Goal: Task Accomplishment & Management: Complete application form

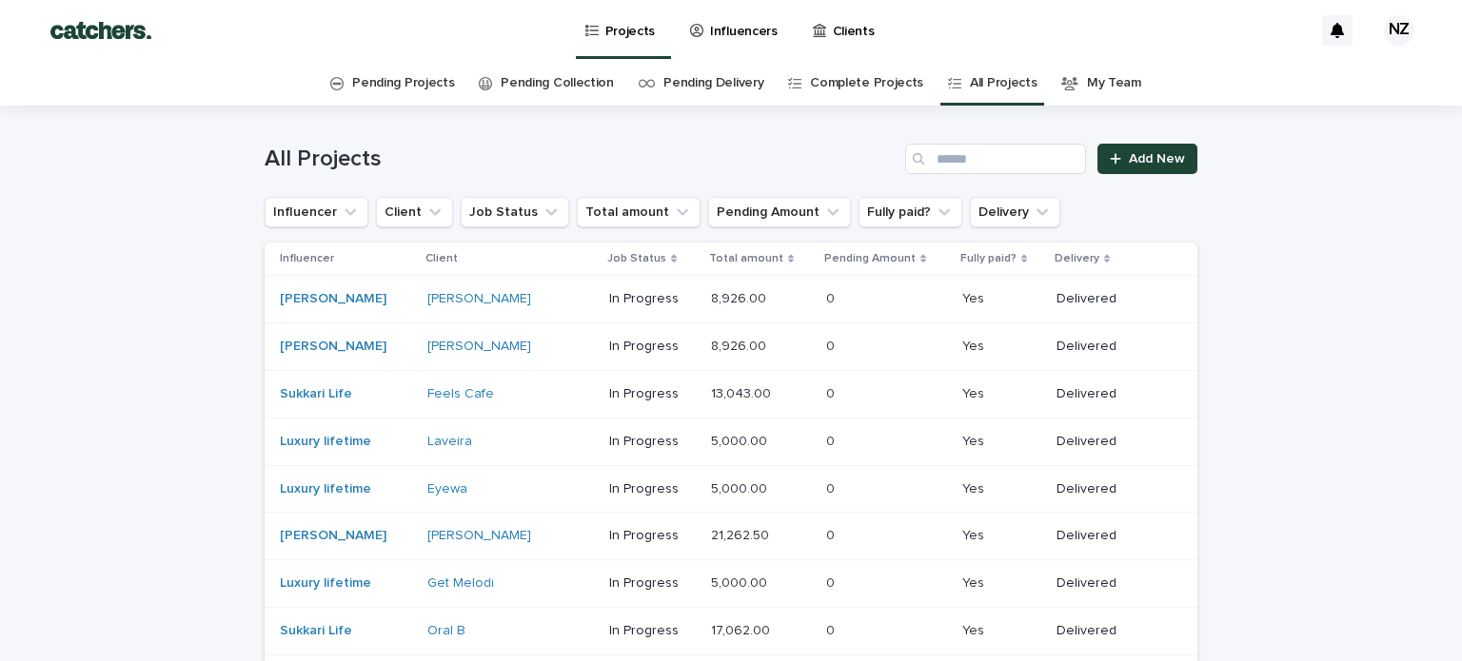
click at [833, 30] on p "Clients" at bounding box center [854, 20] width 42 height 40
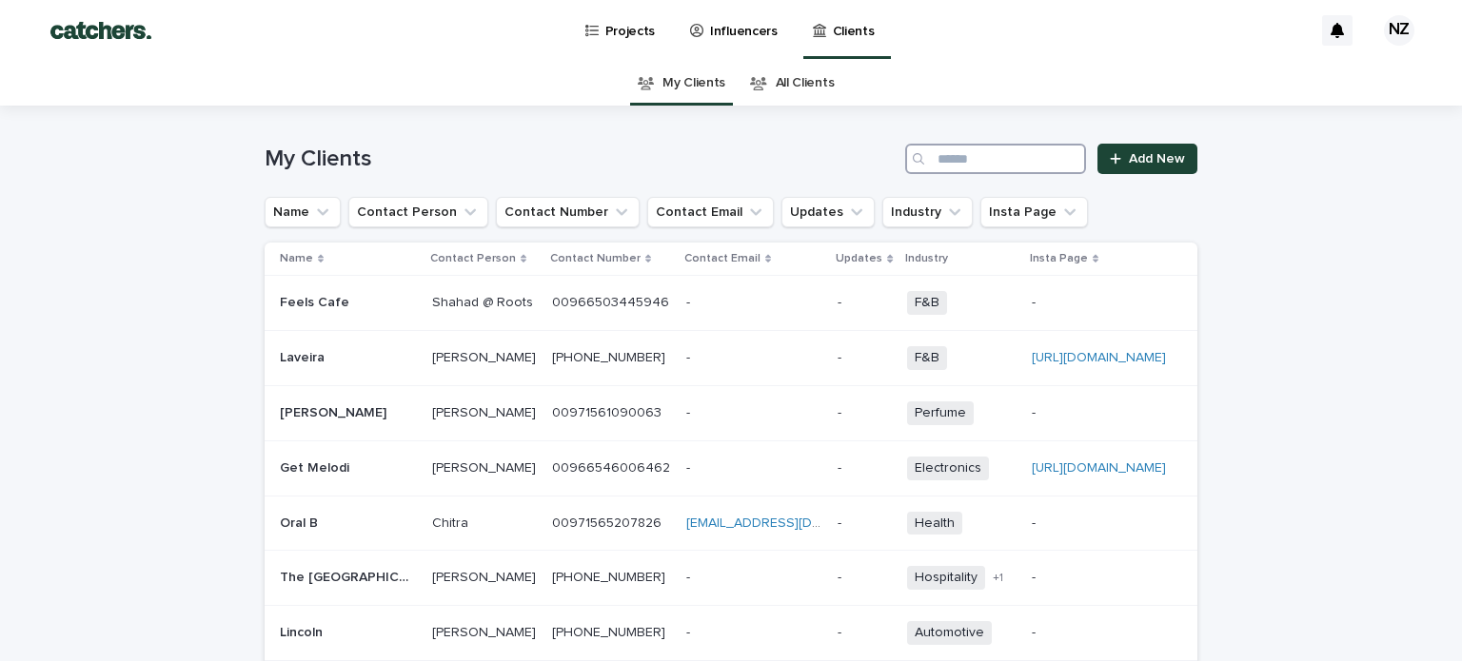
click at [991, 157] on input "Search" at bounding box center [995, 159] width 181 height 30
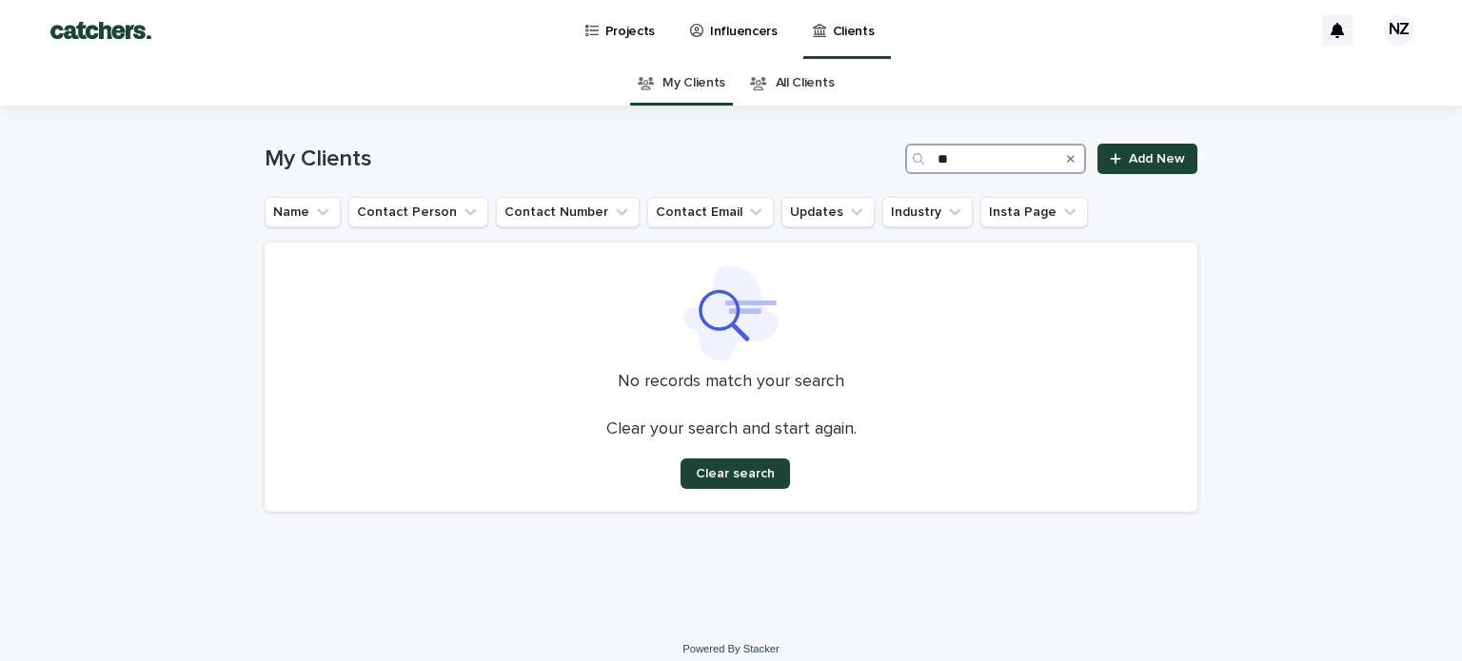
type input "*"
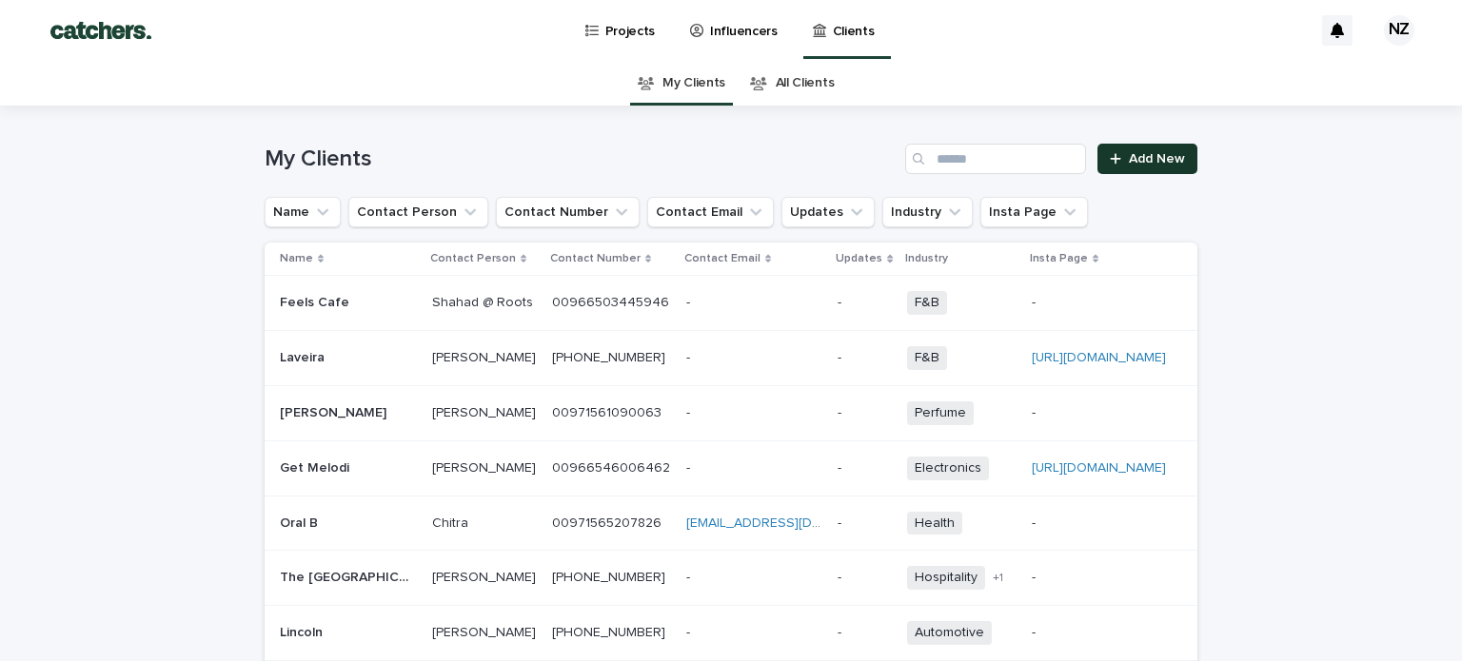
click at [1119, 159] on div at bounding box center [1119, 158] width 19 height 13
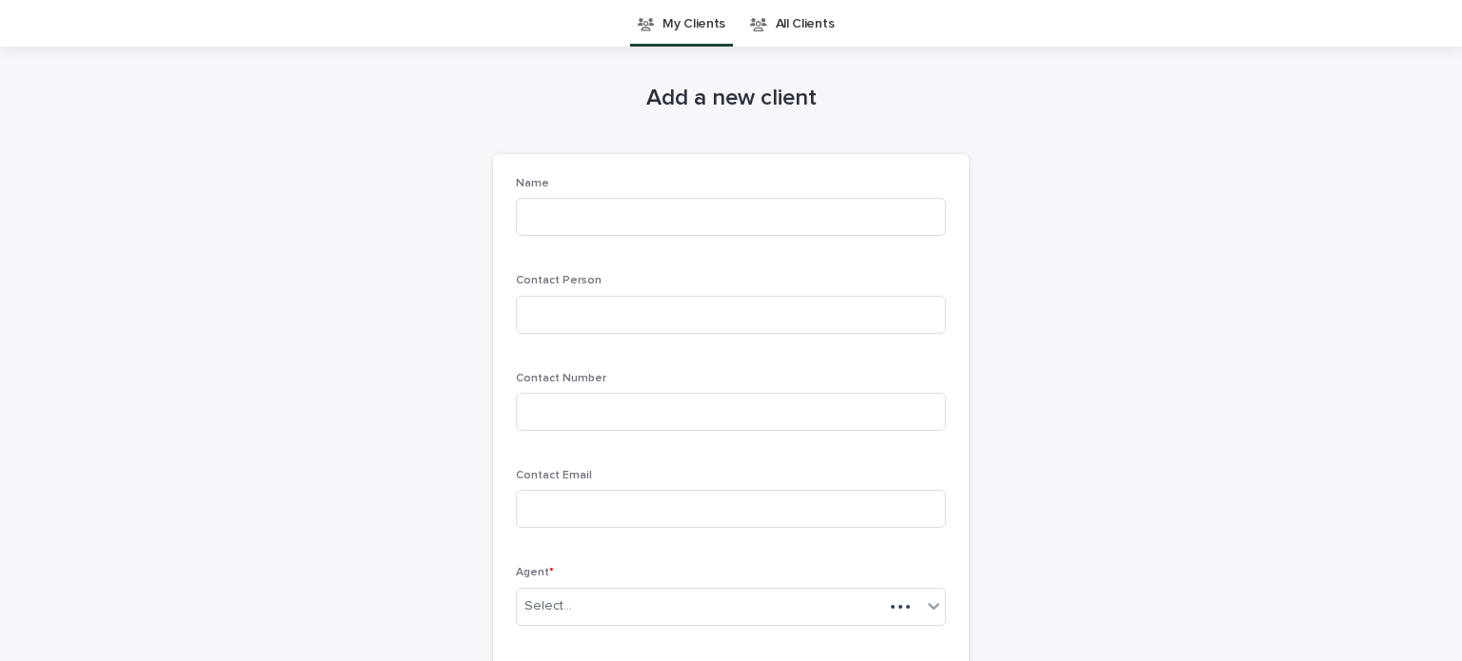
scroll to position [61, 0]
click at [565, 208] on input at bounding box center [731, 215] width 430 height 38
type input "*"
type input "**********"
click at [542, 312] on input at bounding box center [731, 313] width 430 height 38
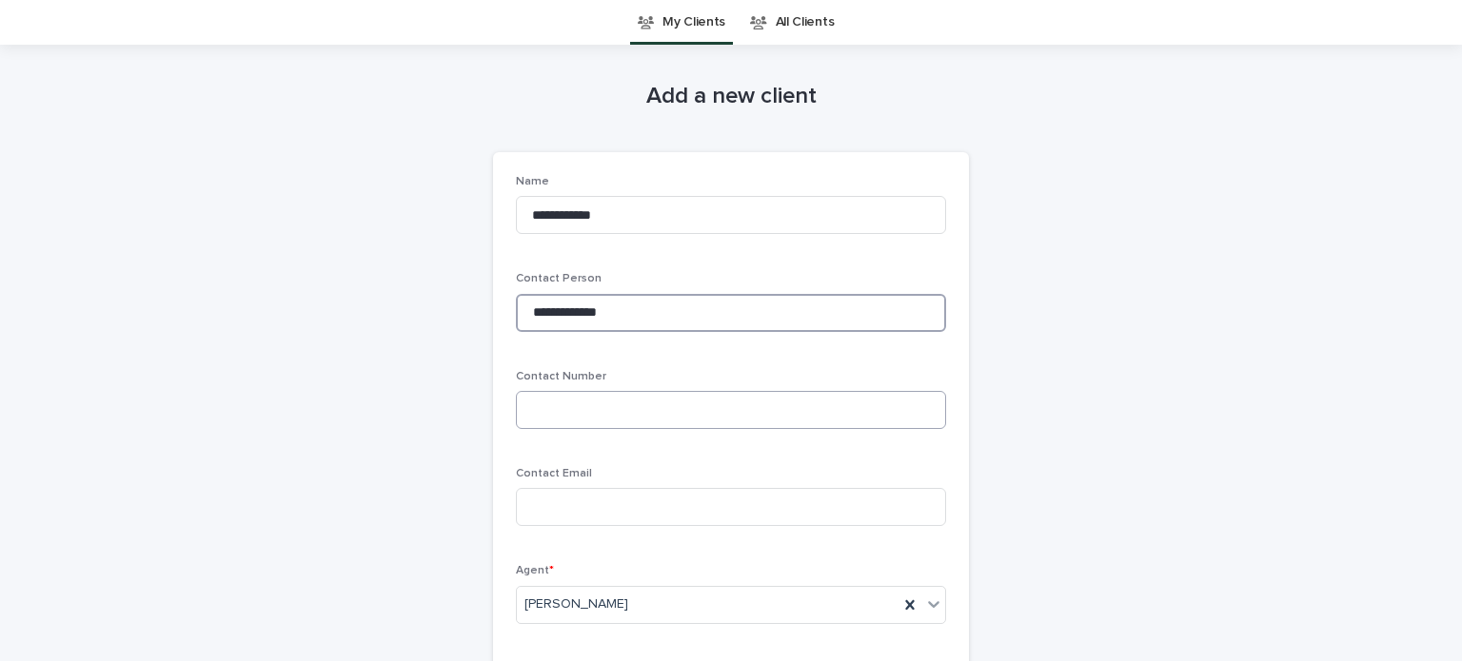
type input "**********"
click at [555, 424] on input at bounding box center [731, 410] width 430 height 38
type input "*"
type input "**********"
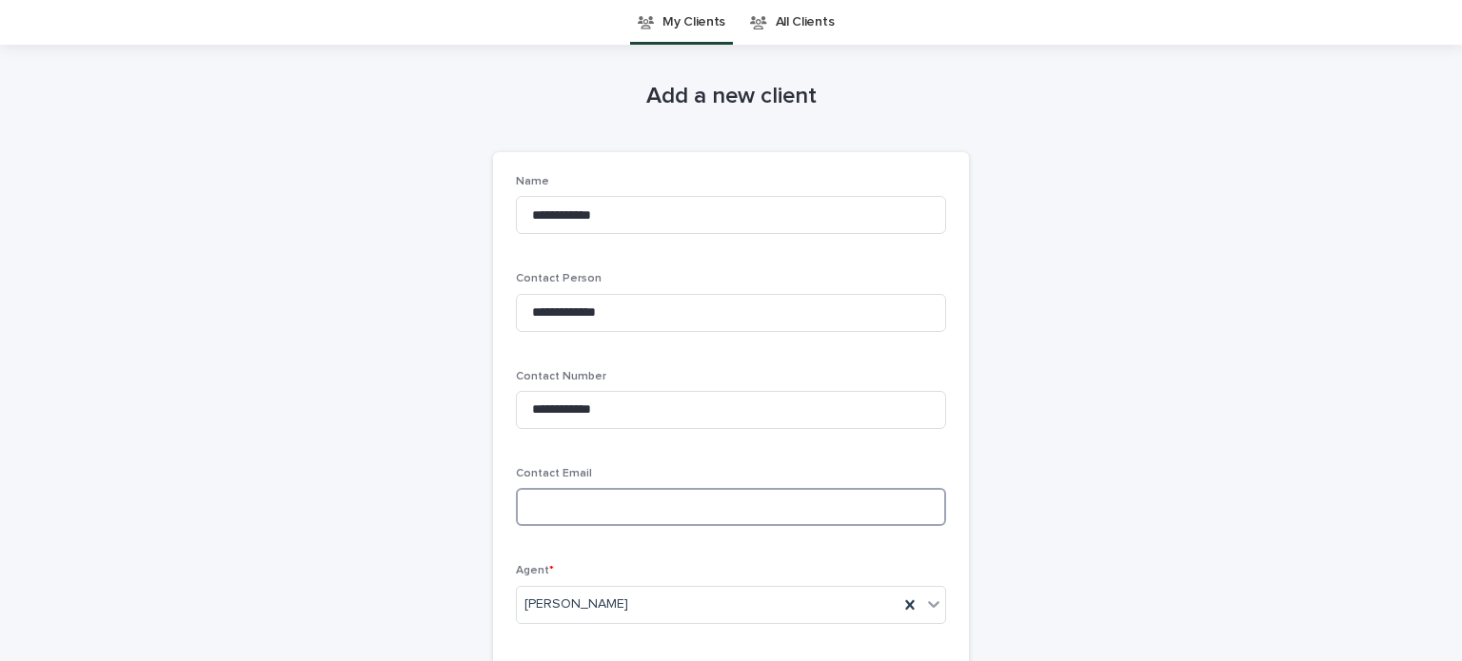
click at [526, 510] on input at bounding box center [731, 507] width 430 height 38
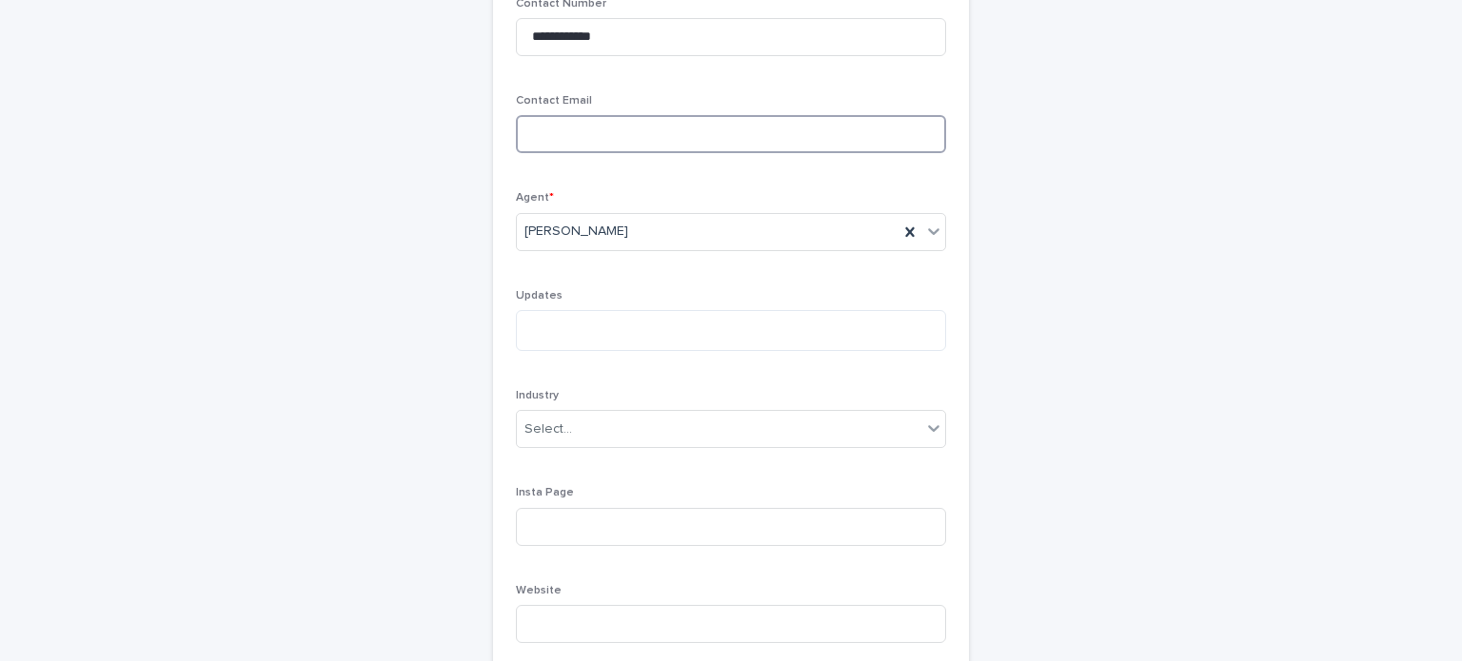
scroll to position [438, 0]
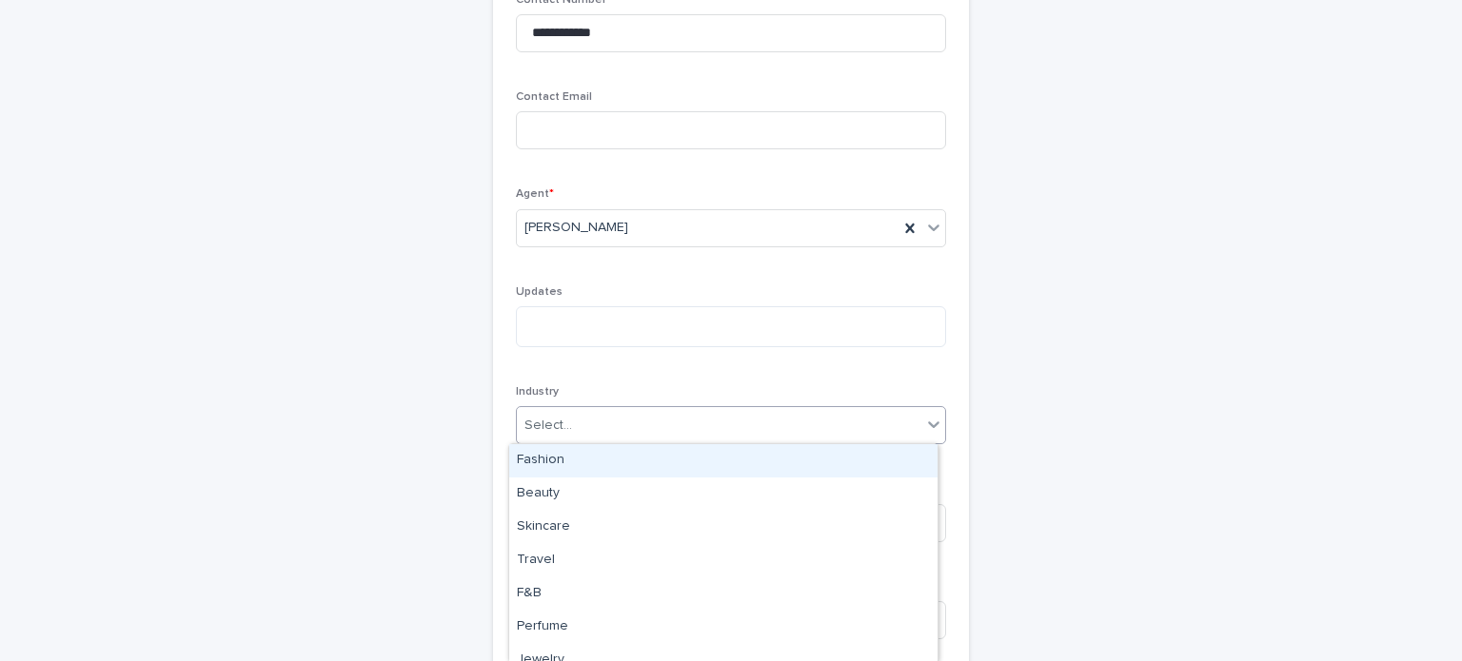
click at [621, 418] on div "Select..." at bounding box center [719, 425] width 404 height 31
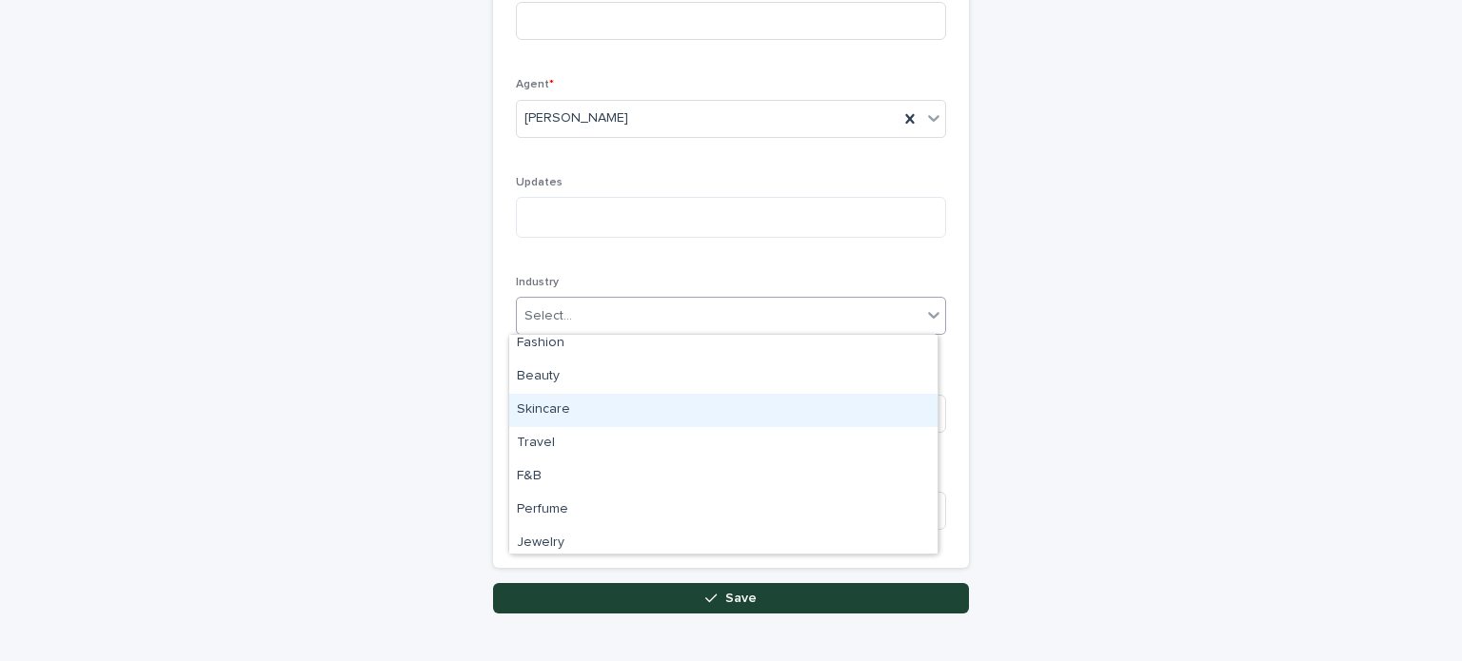
scroll to position [0, 0]
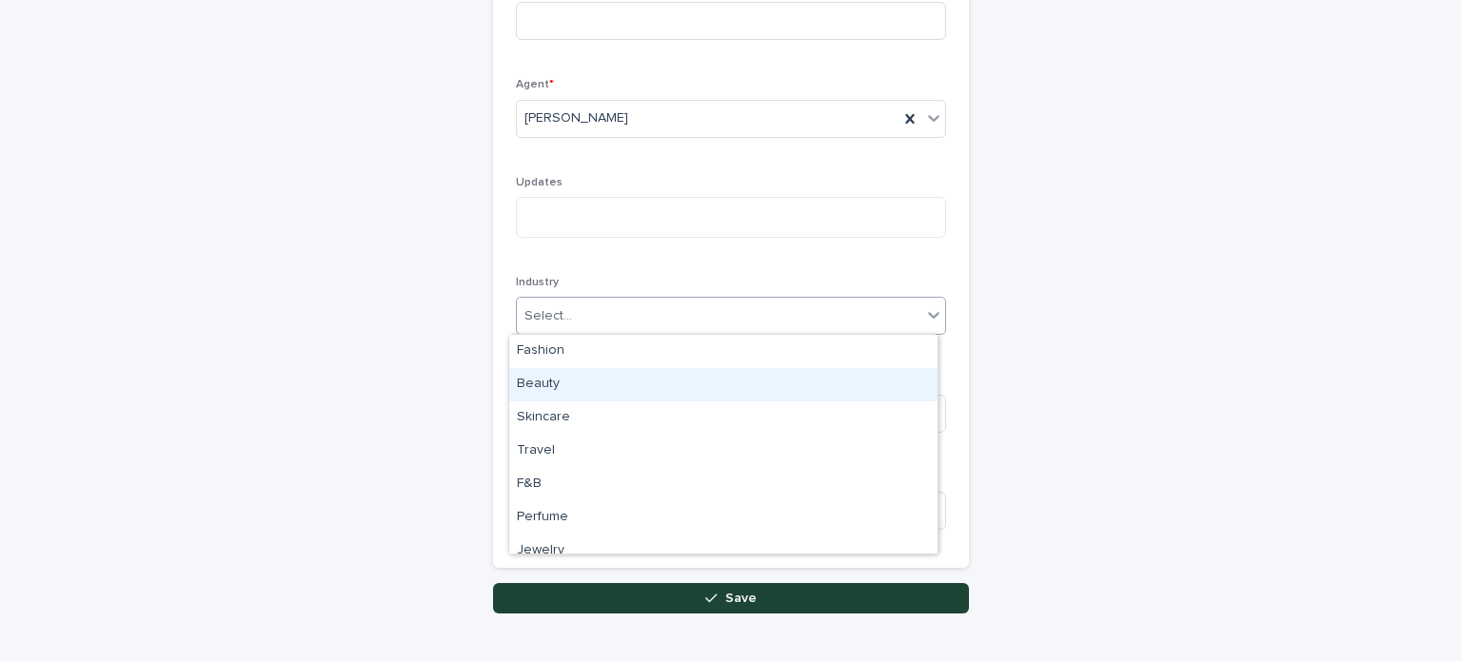
click at [806, 397] on div "Beauty" at bounding box center [723, 384] width 428 height 33
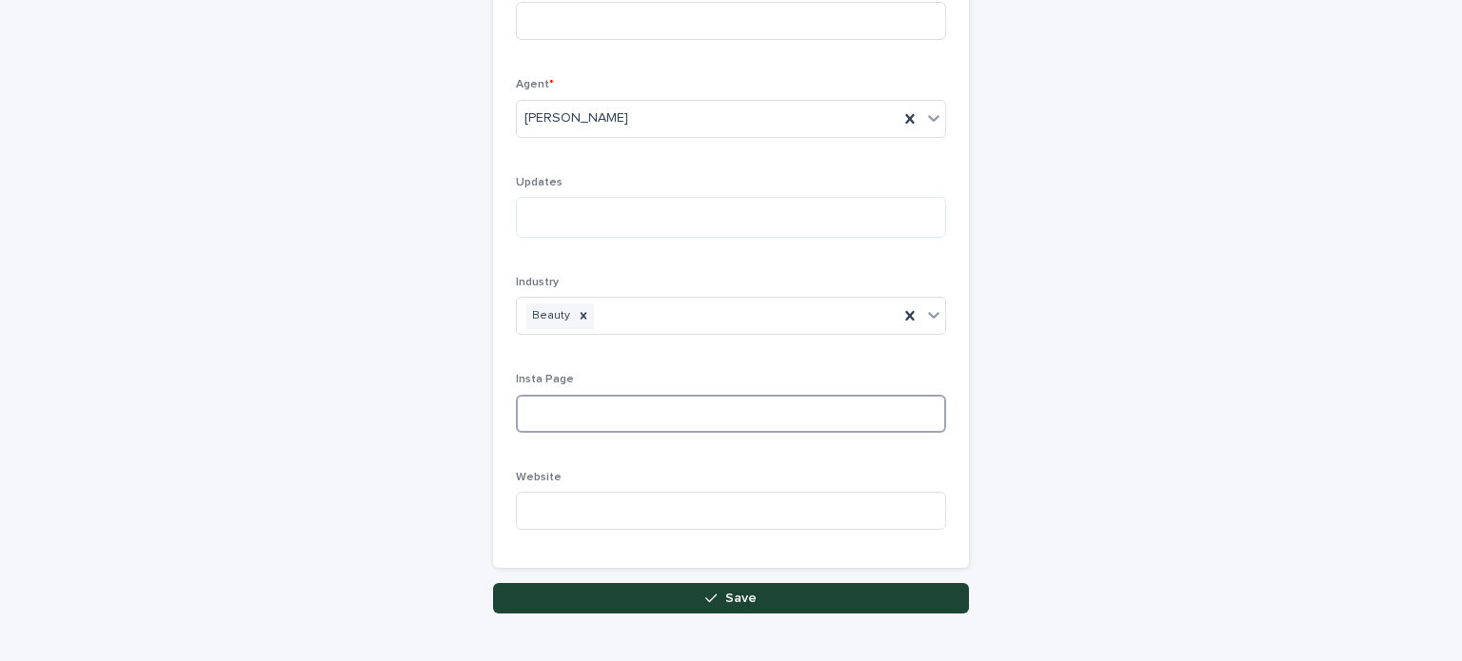
click at [792, 416] on input at bounding box center [731, 414] width 430 height 38
paste input "**********"
type input "*"
paste input "**********"
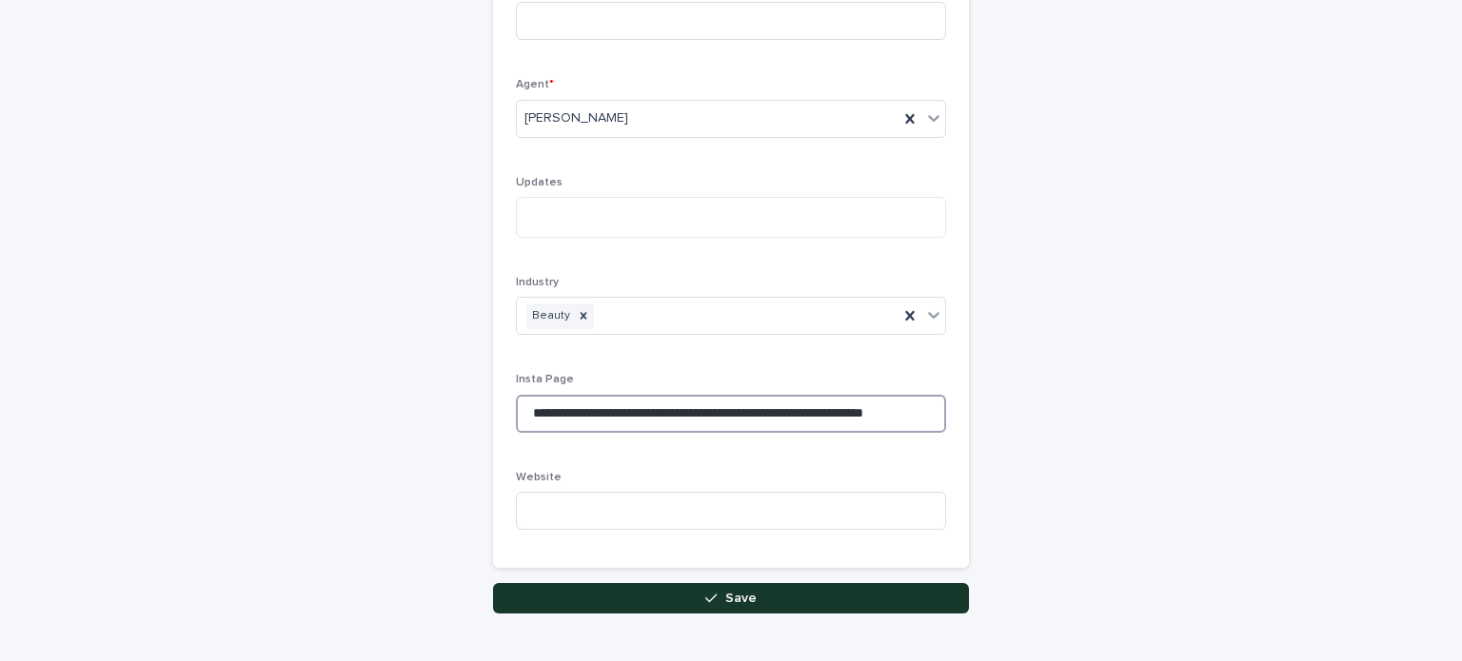
type input "**********"
click at [725, 597] on span "Save" at bounding box center [740, 598] width 31 height 13
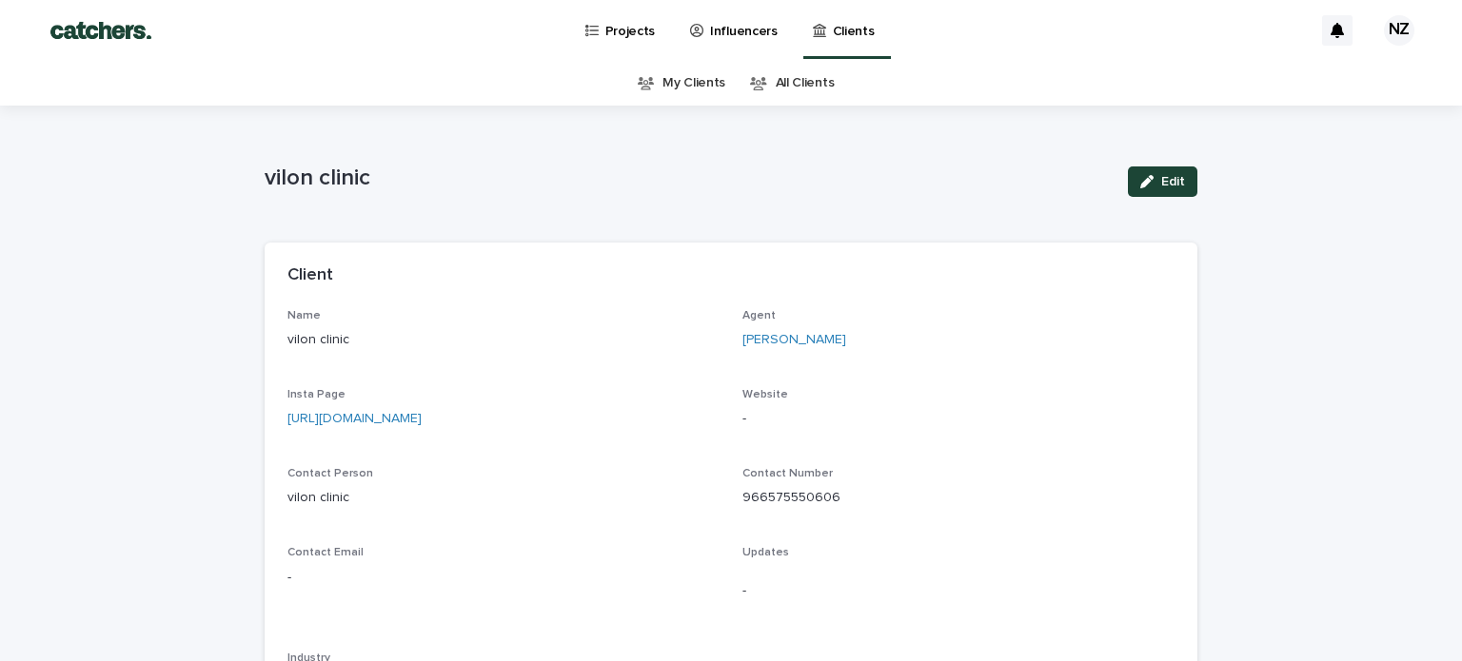
click at [625, 30] on p "Projects" at bounding box center [630, 20] width 50 height 40
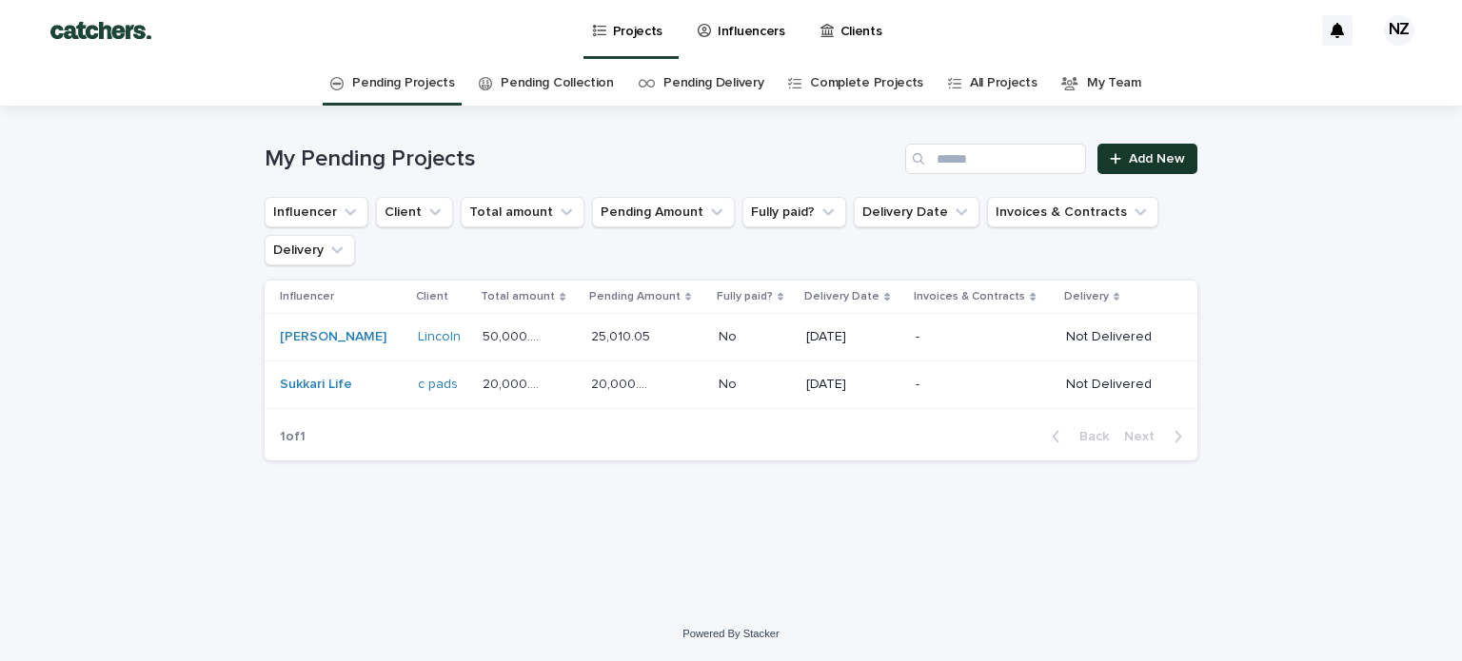
click at [1169, 159] on span "Add New" at bounding box center [1157, 158] width 56 height 13
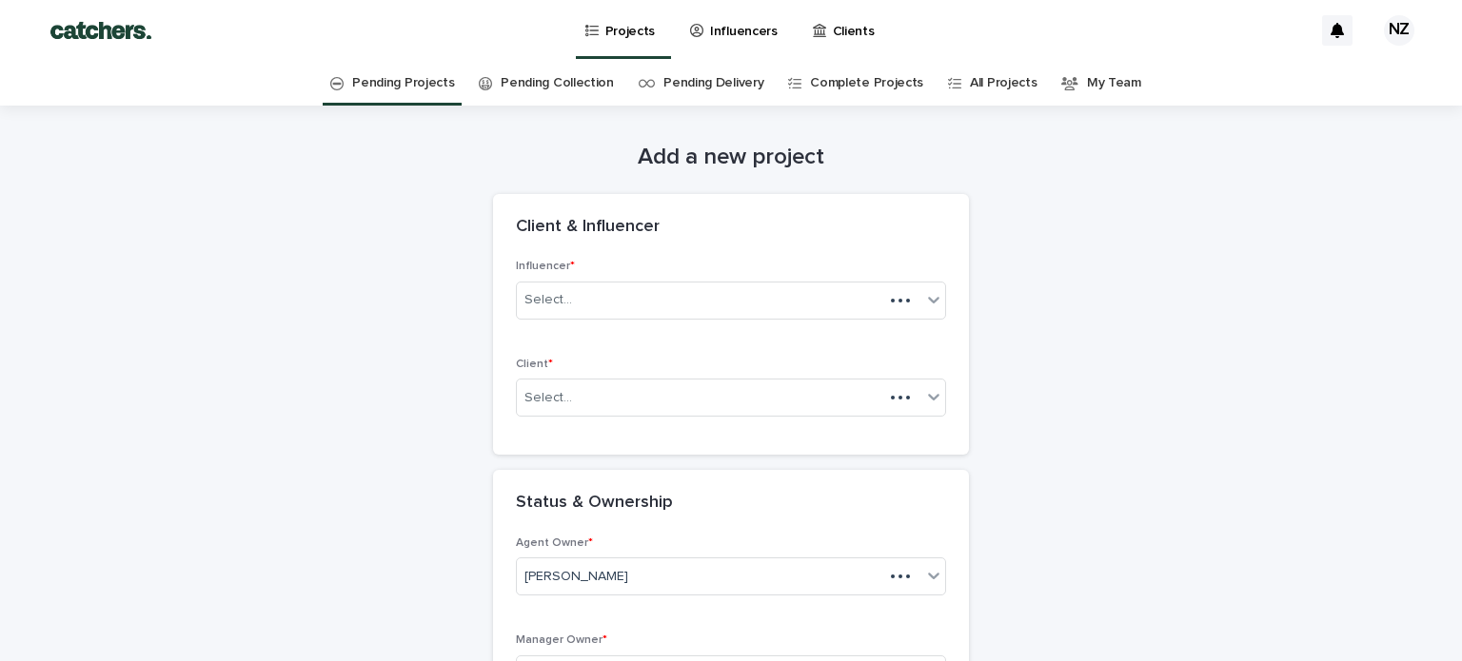
scroll to position [61, 0]
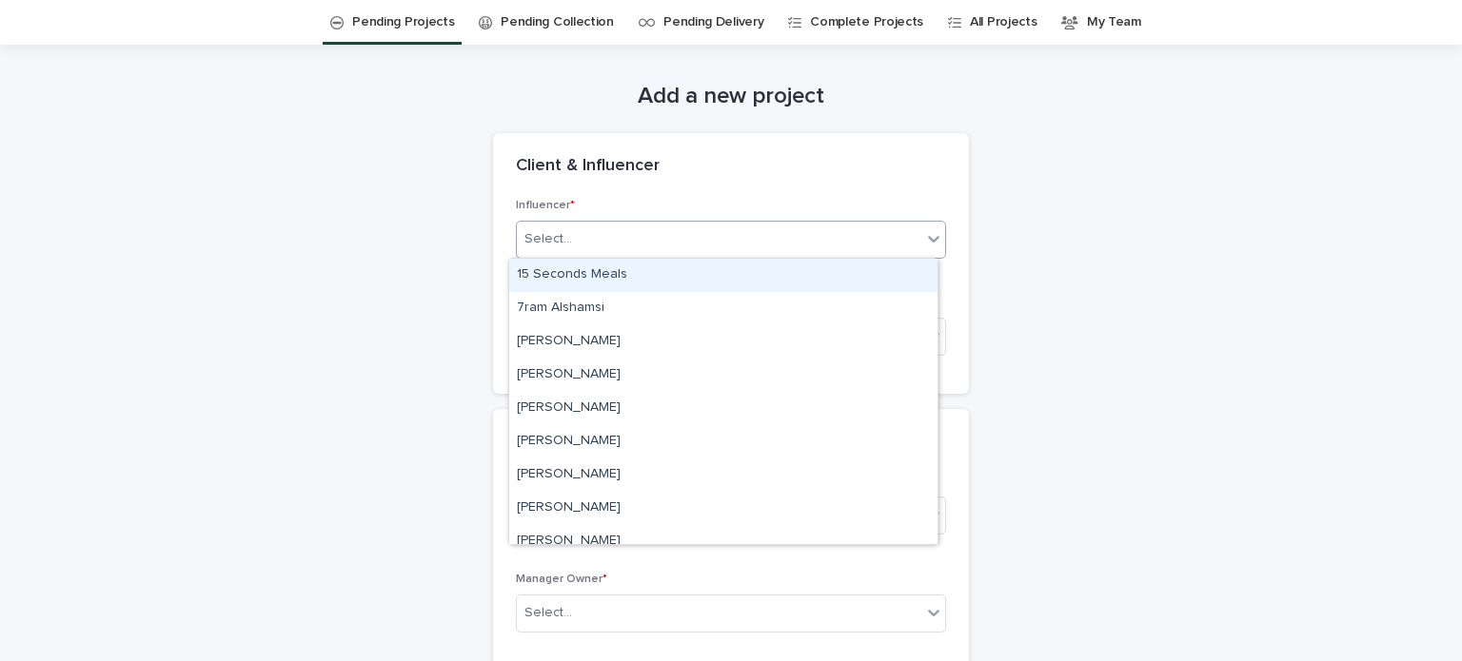
click at [741, 247] on div "Select..." at bounding box center [719, 239] width 404 height 31
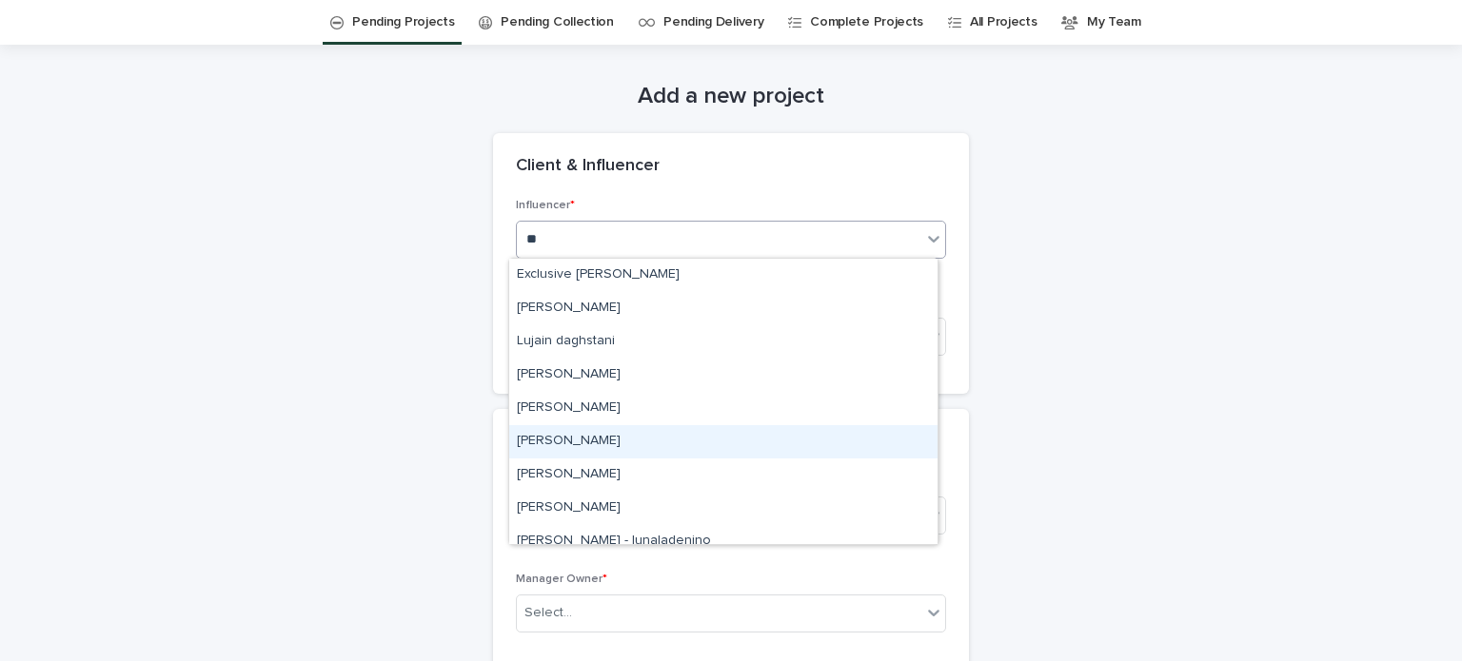
type input "***"
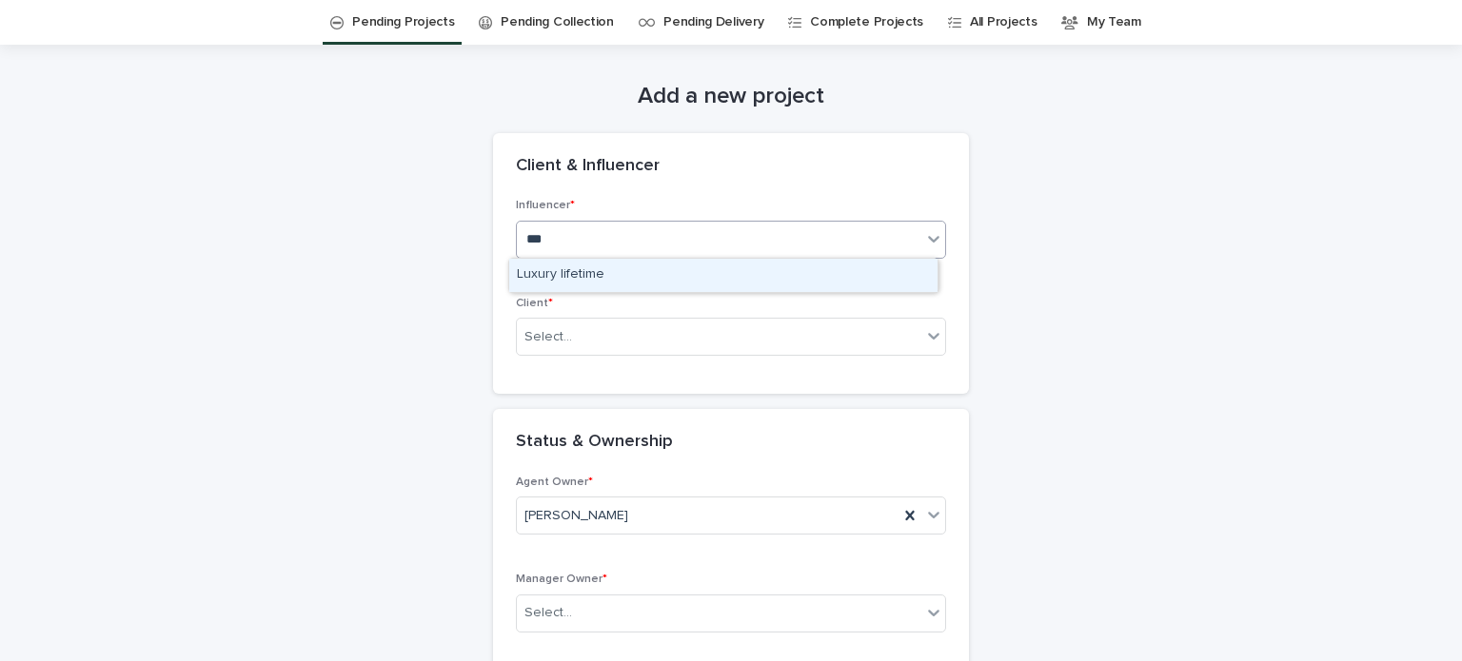
click at [617, 272] on div "Luxury lifetime" at bounding box center [723, 275] width 428 height 33
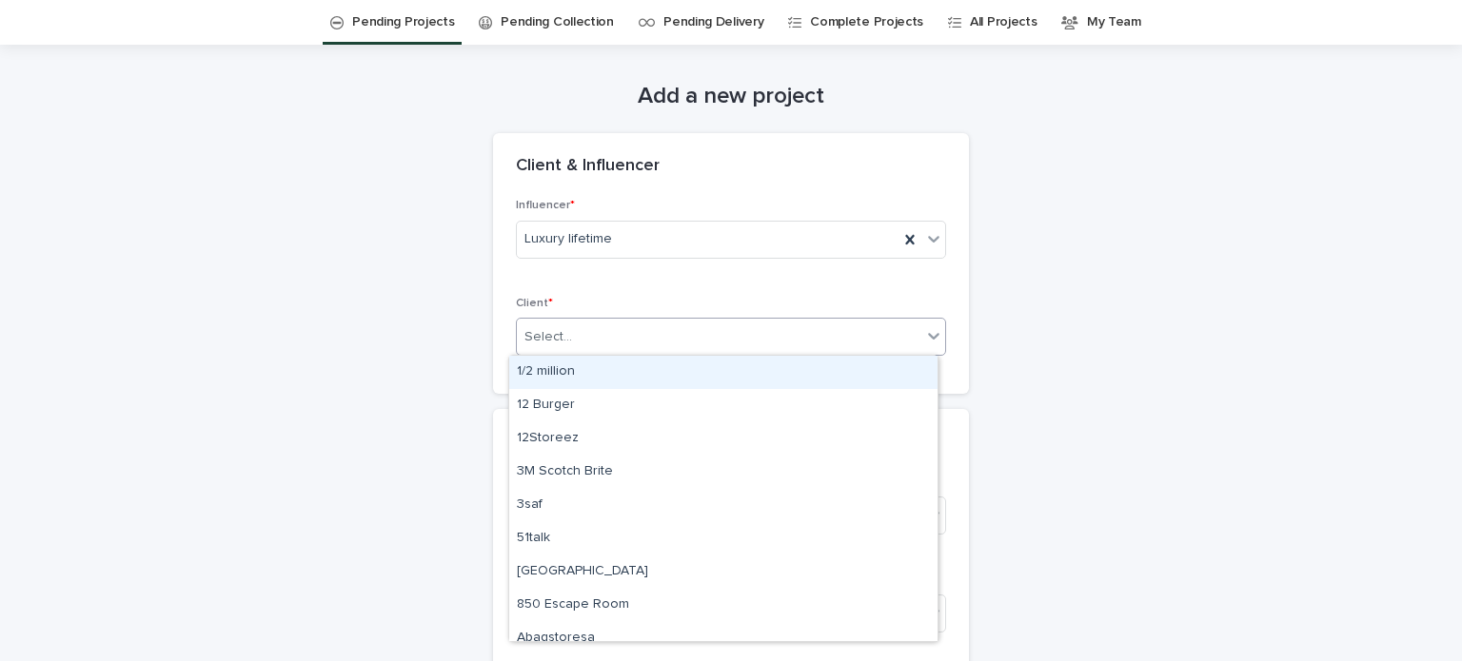
click at [631, 339] on div "Select..." at bounding box center [719, 337] width 404 height 31
type input "***"
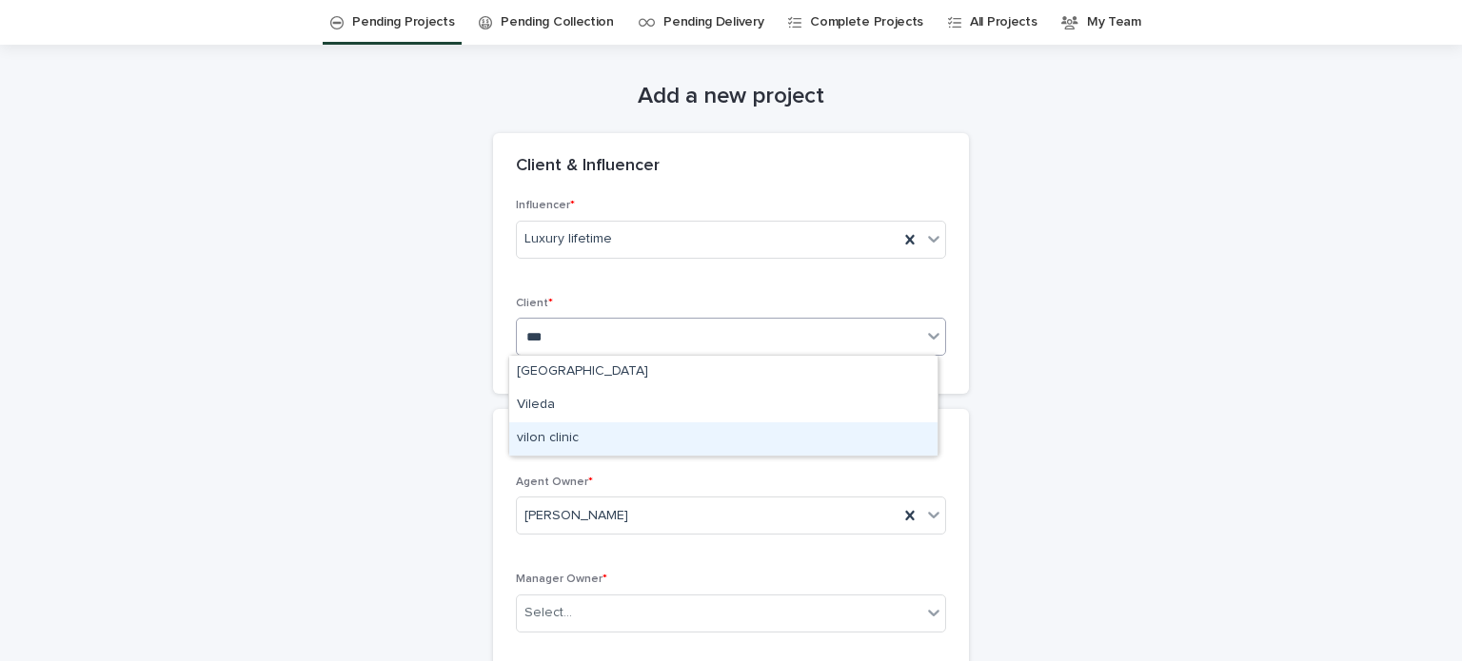
click at [622, 436] on div "vilon clinic" at bounding box center [723, 439] width 428 height 33
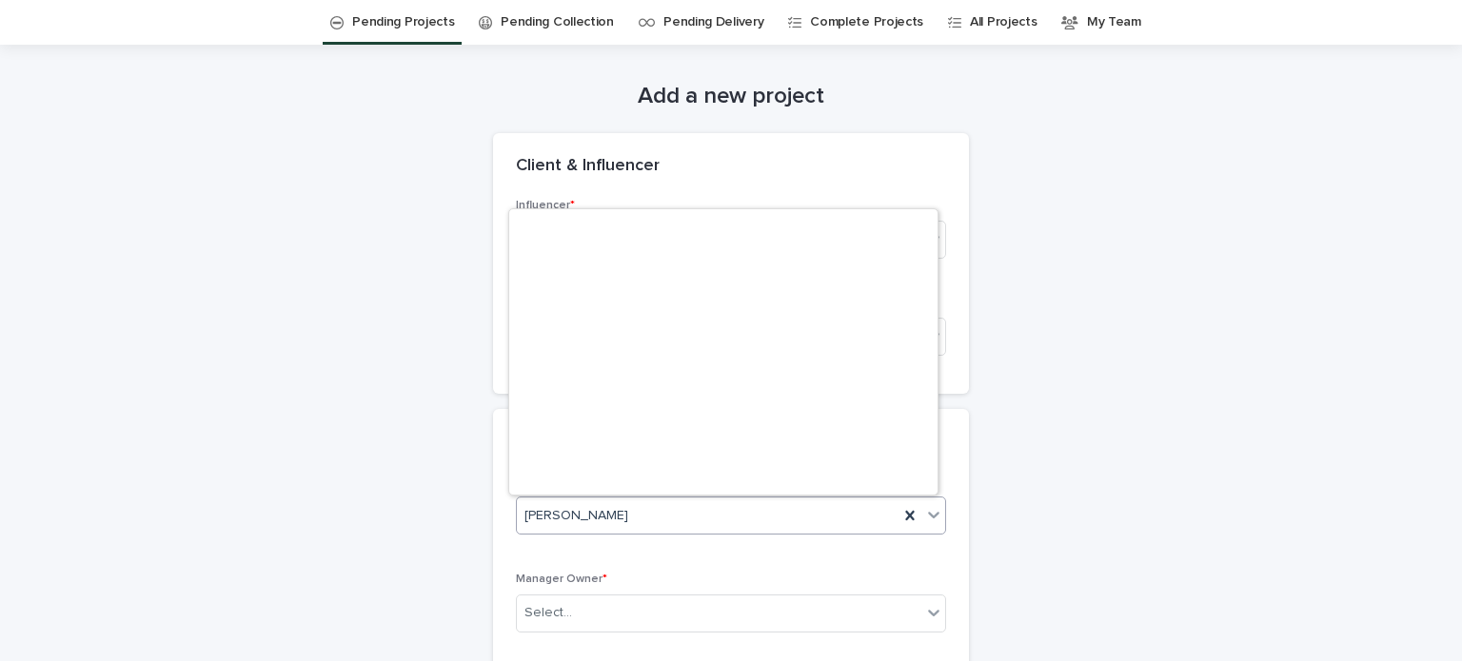
scroll to position [466, 0]
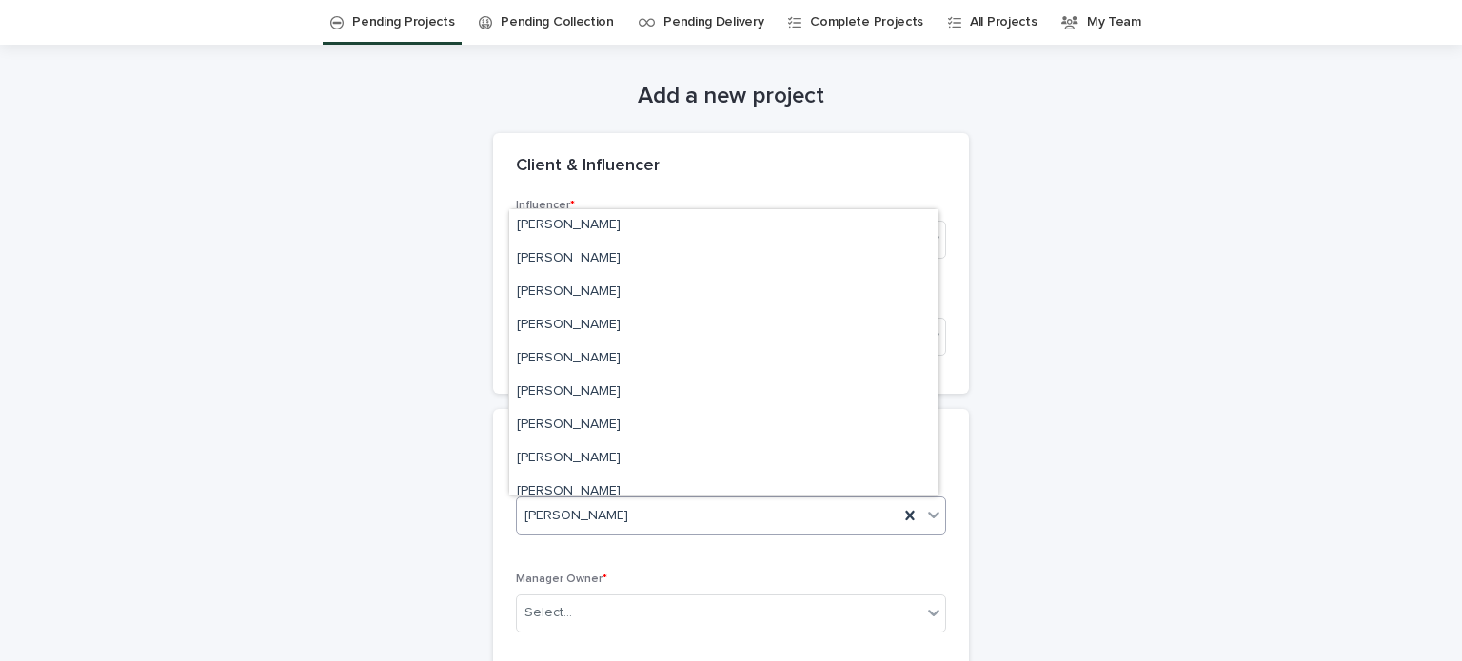
click at [672, 501] on div "[PERSON_NAME]" at bounding box center [708, 516] width 382 height 31
click at [674, 232] on div "[PERSON_NAME]" at bounding box center [723, 225] width 428 height 33
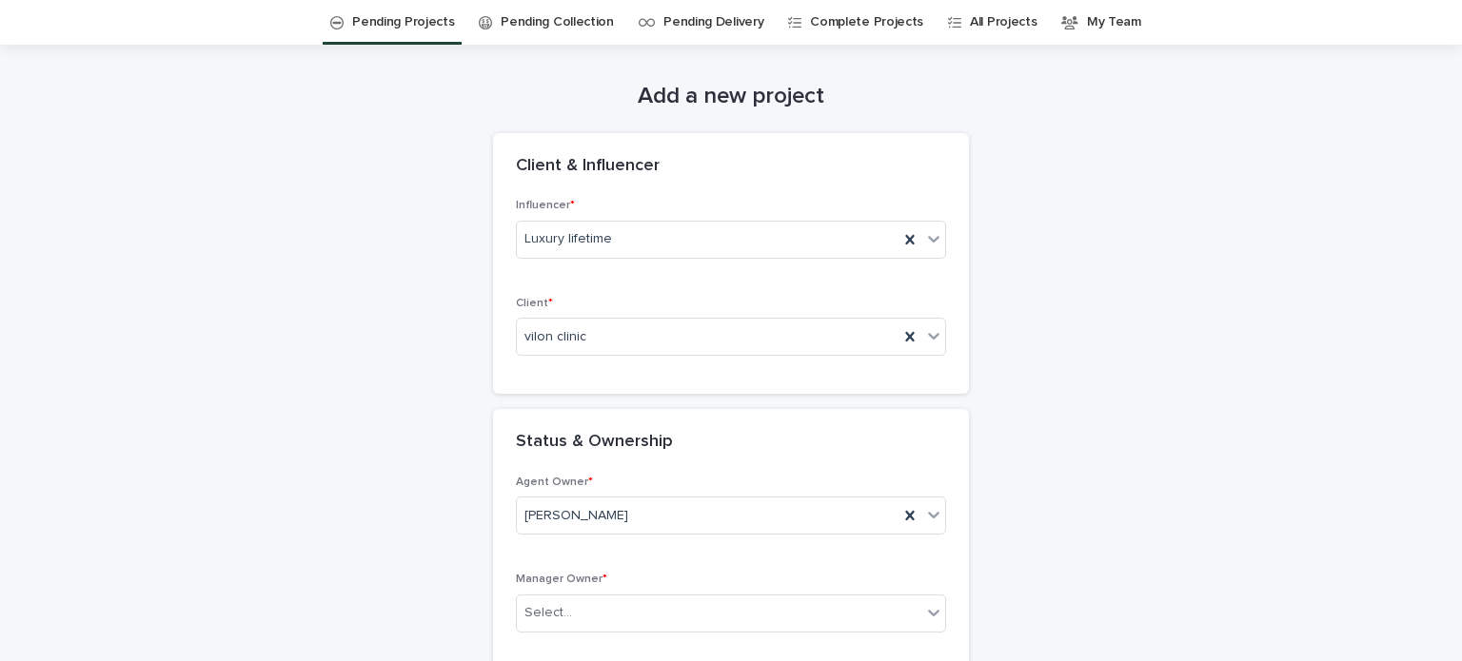
click at [617, 592] on div "Manager Owner * Select..." at bounding box center [731, 610] width 430 height 74
click at [632, 604] on div "Select..." at bounding box center [719, 613] width 404 height 31
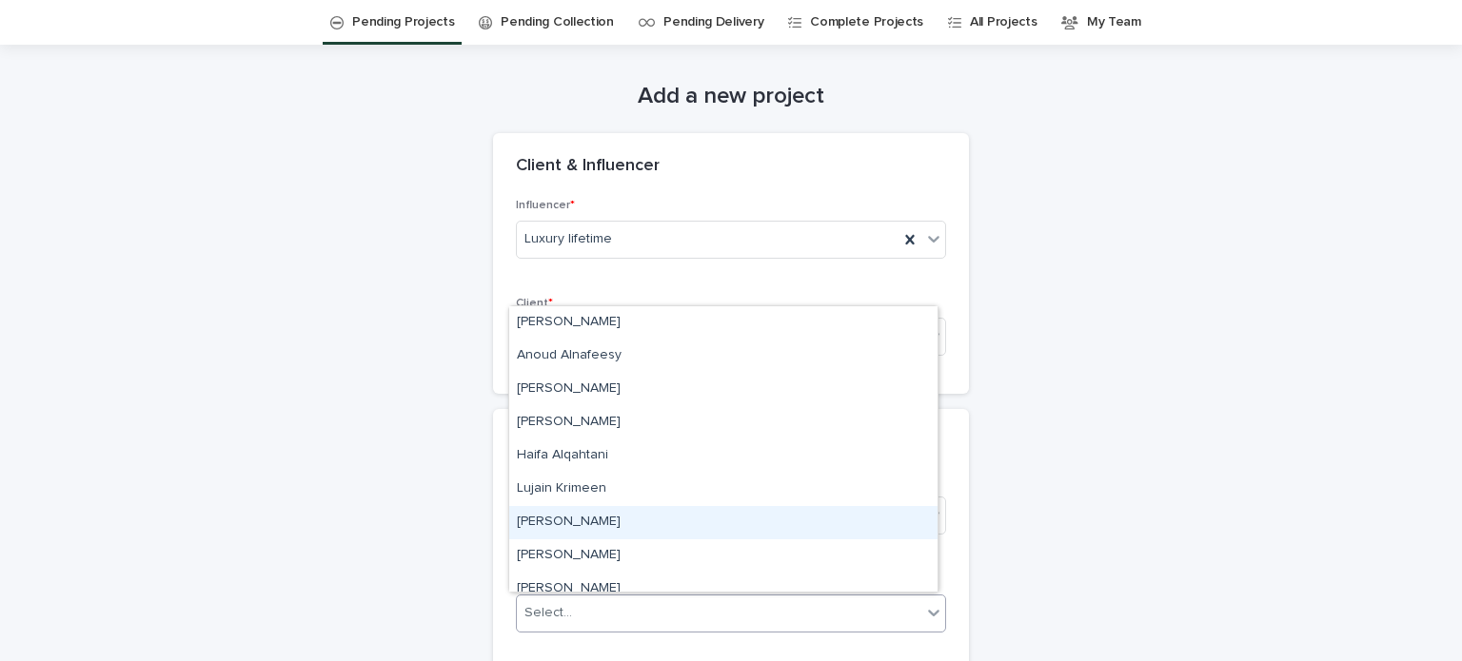
click at [599, 509] on div "[PERSON_NAME]" at bounding box center [723, 522] width 428 height 33
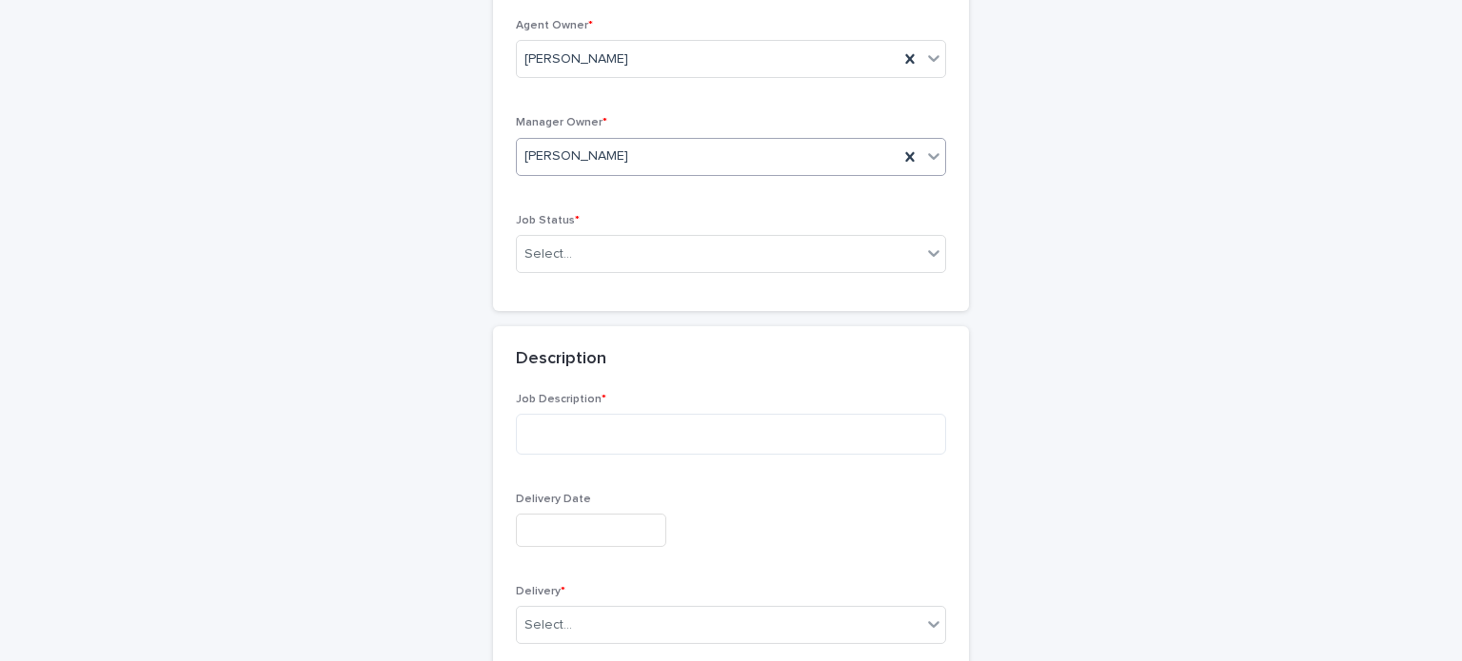
scroll to position [541, 0]
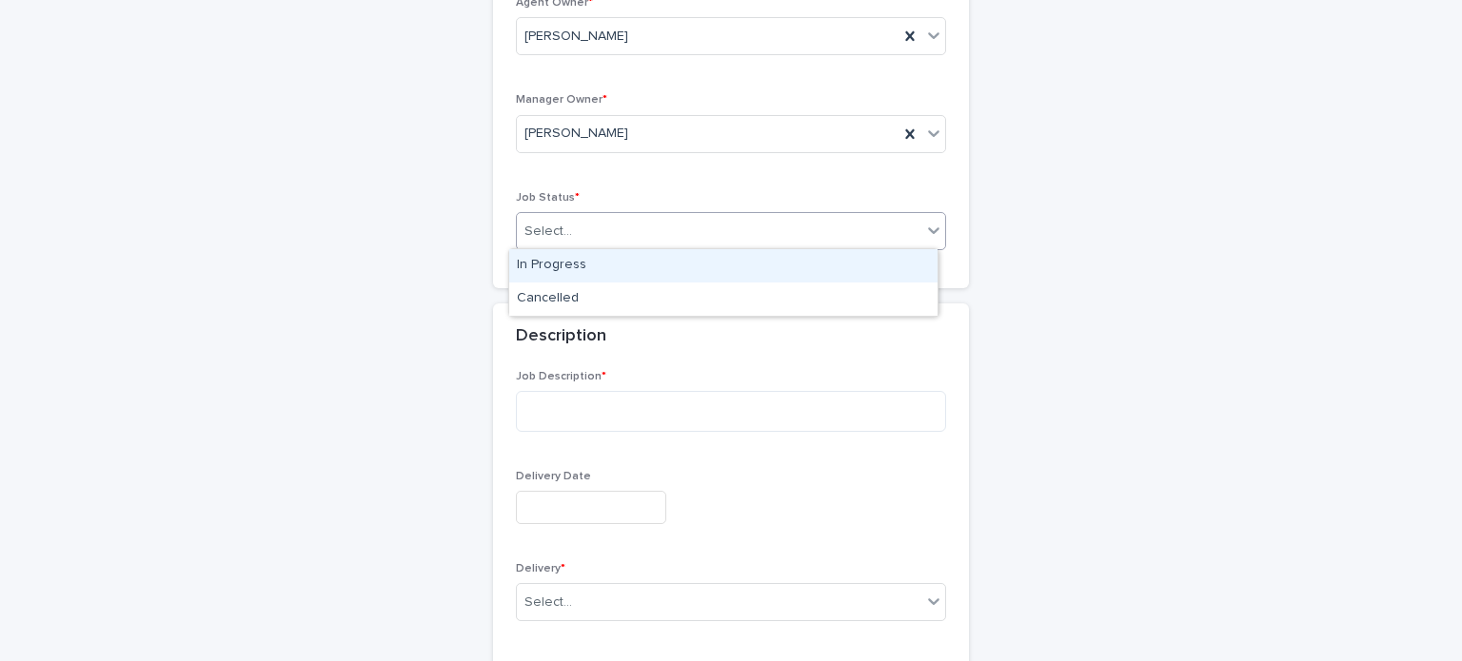
click at [592, 233] on div "Select..." at bounding box center [719, 231] width 404 height 31
click at [585, 266] on div "In Progress" at bounding box center [723, 265] width 428 height 33
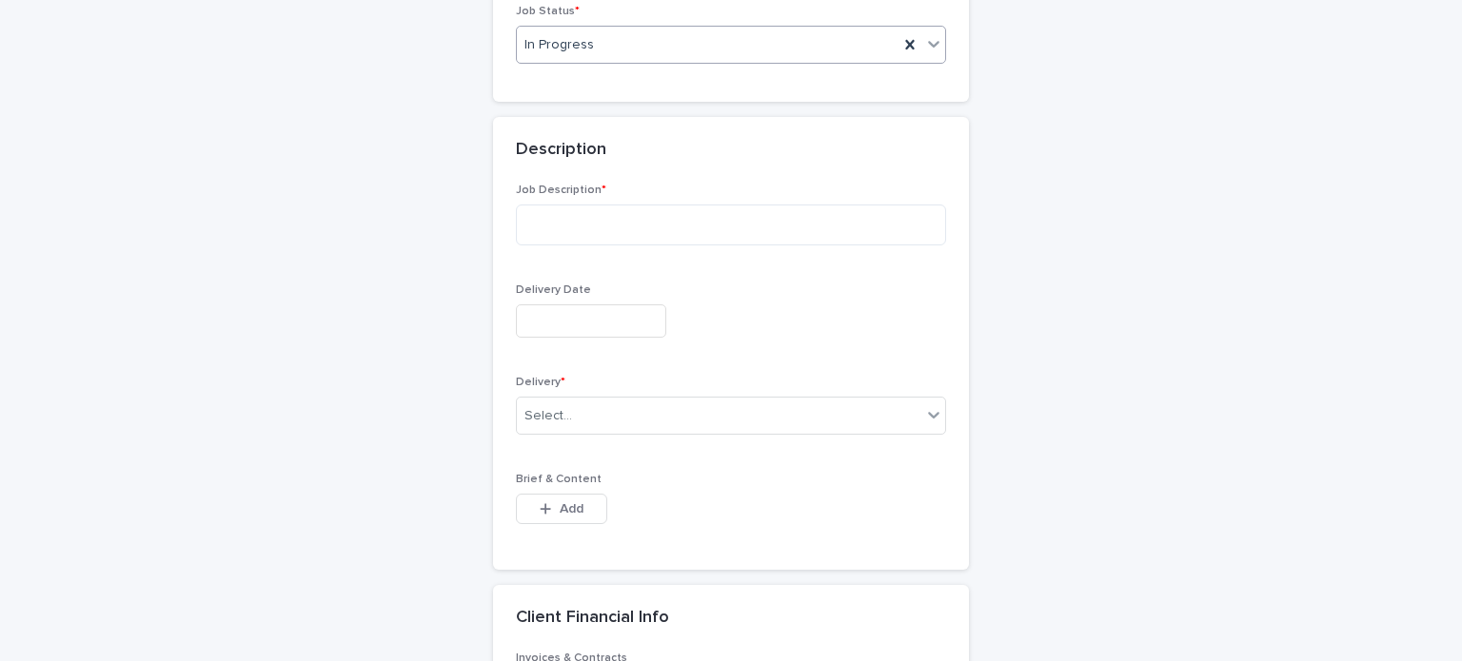
scroll to position [727, 0]
click at [559, 215] on textarea at bounding box center [731, 225] width 430 height 41
type textarea "**********"
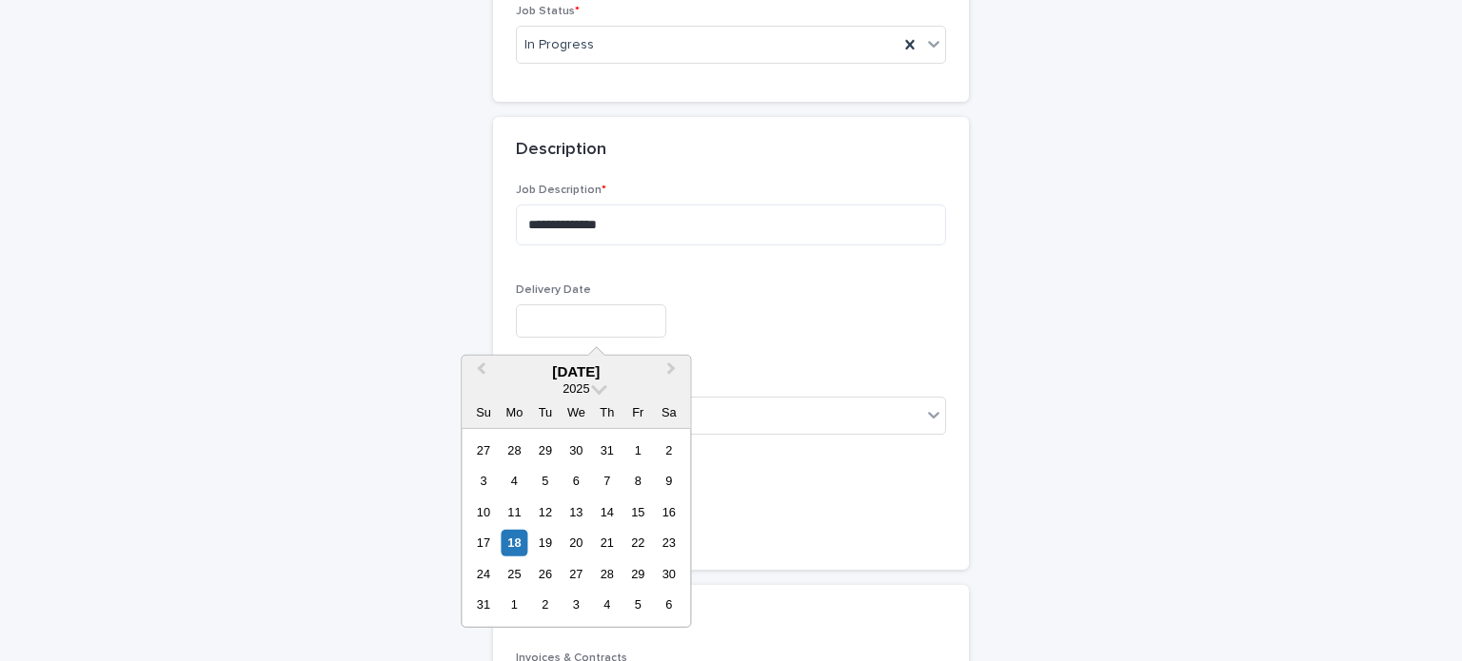
click at [553, 305] on input "text" at bounding box center [591, 321] width 150 height 33
click at [597, 534] on div "21" at bounding box center [607, 543] width 26 height 26
type input "**********"
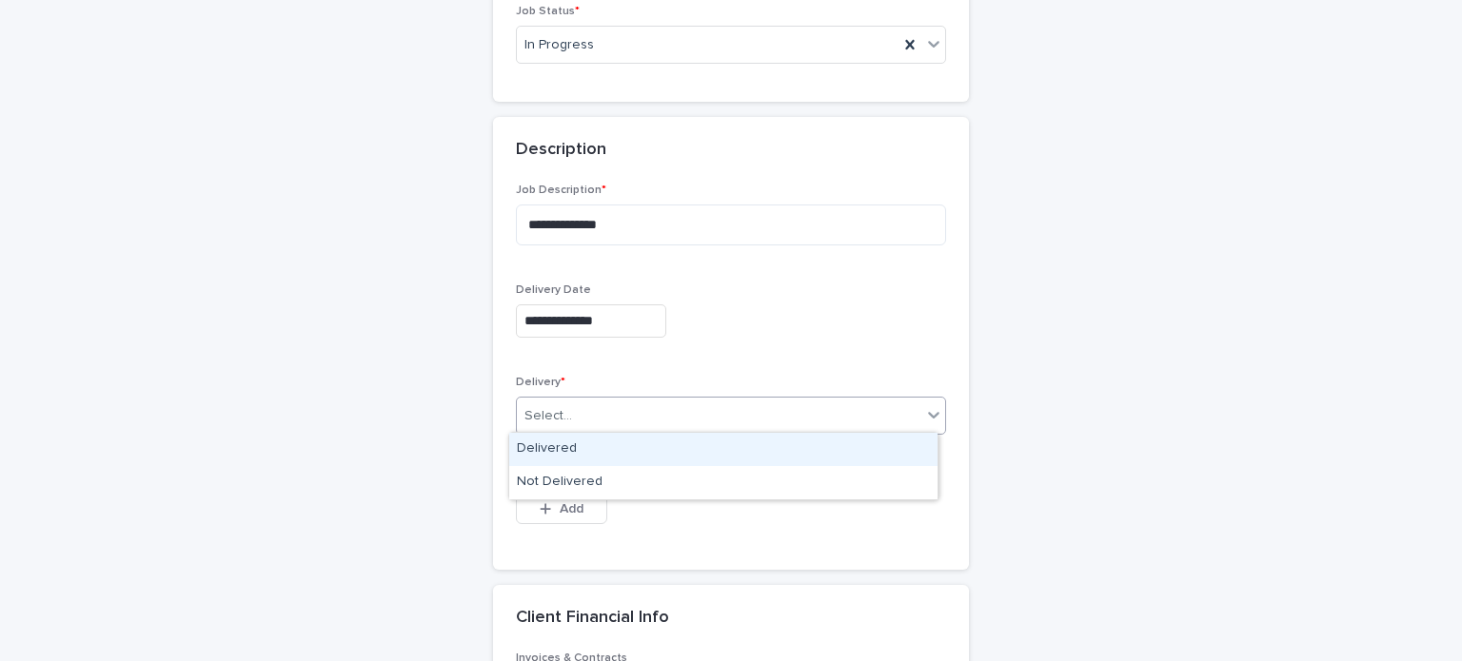
click at [566, 419] on div "Select..." at bounding box center [719, 416] width 404 height 31
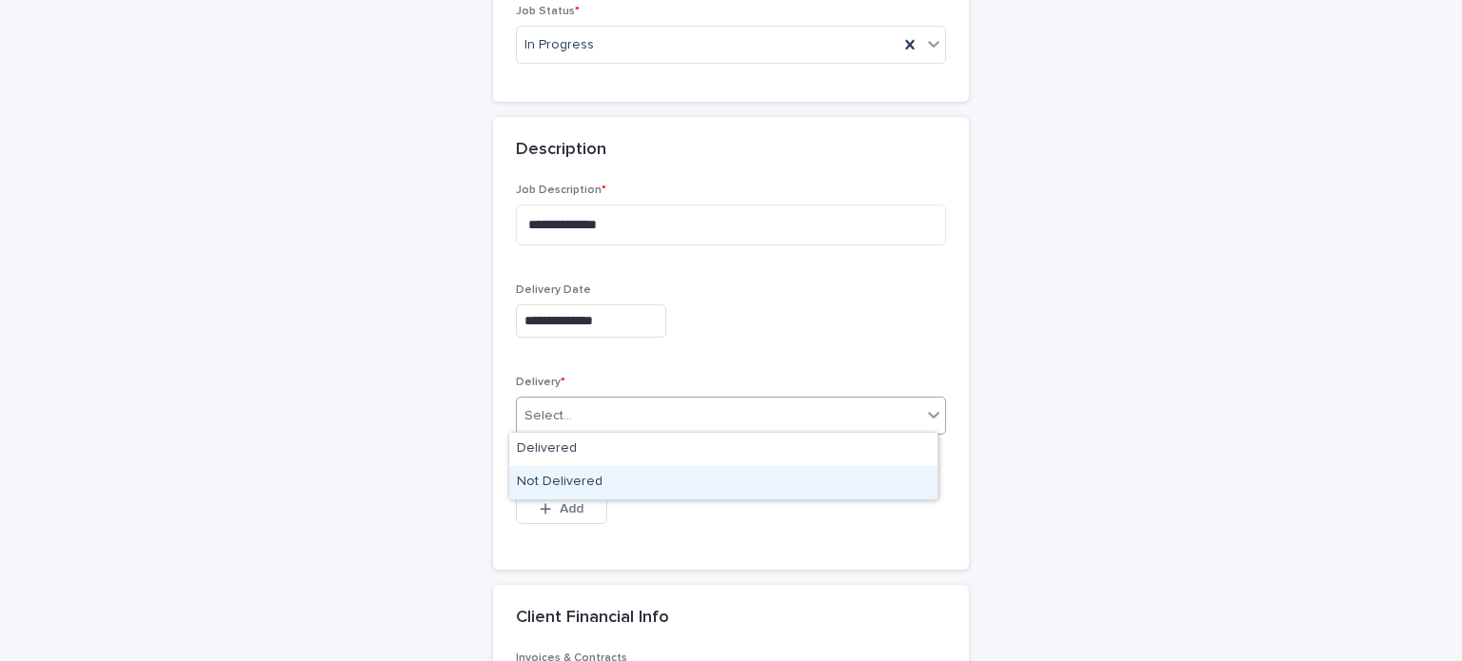
click at [553, 484] on div "Not Delivered" at bounding box center [723, 482] width 428 height 33
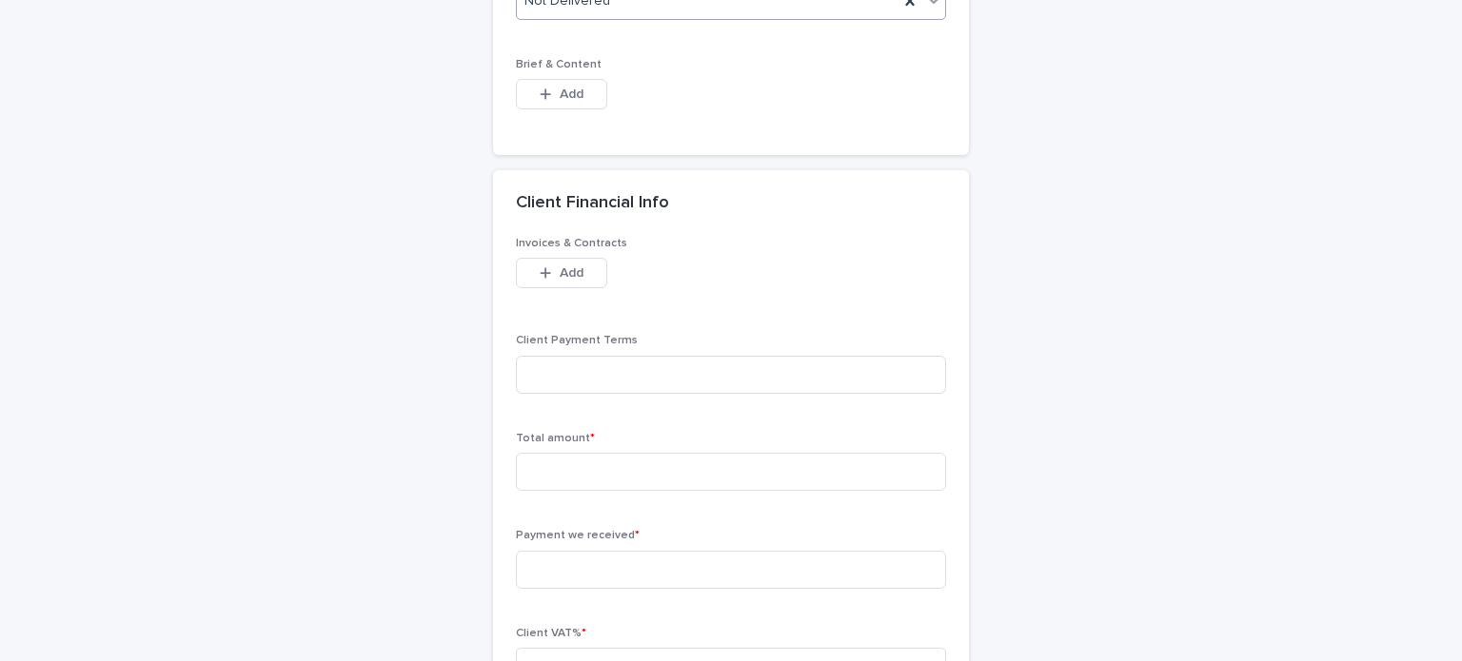
scroll to position [1161, 0]
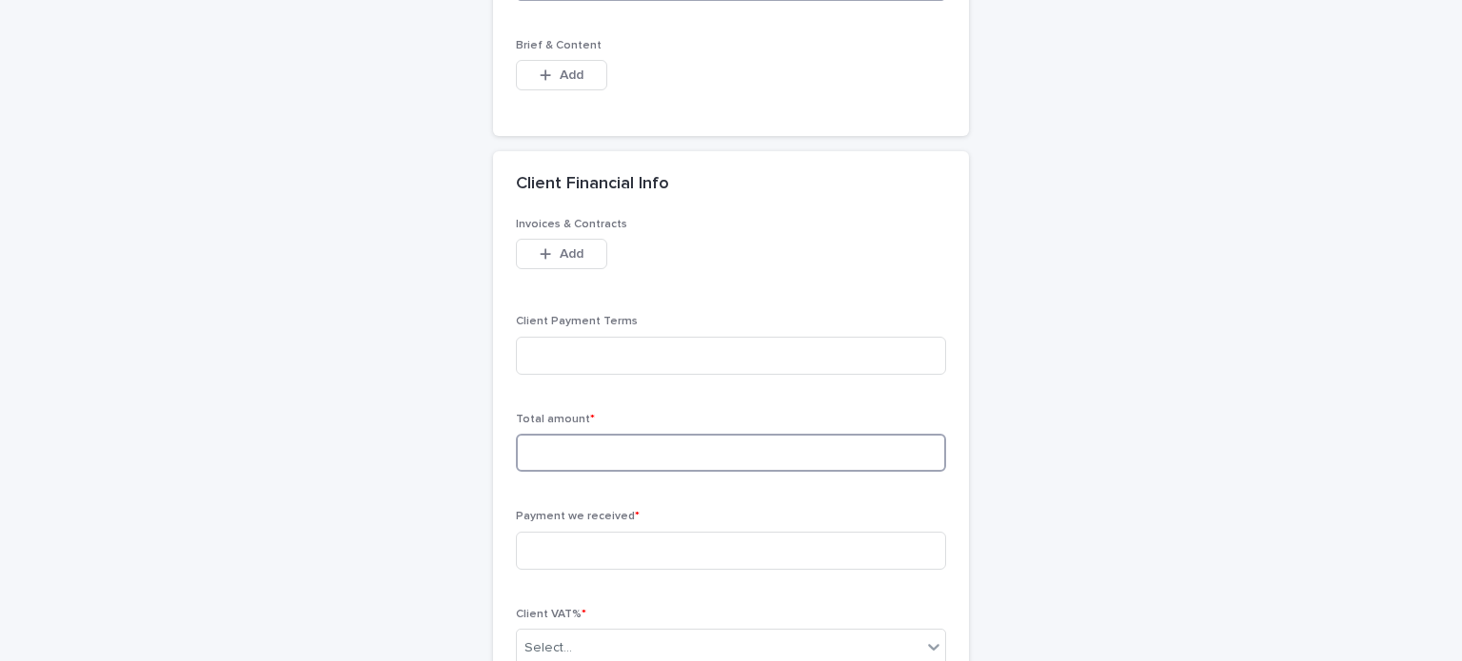
click at [637, 453] on input at bounding box center [731, 453] width 430 height 38
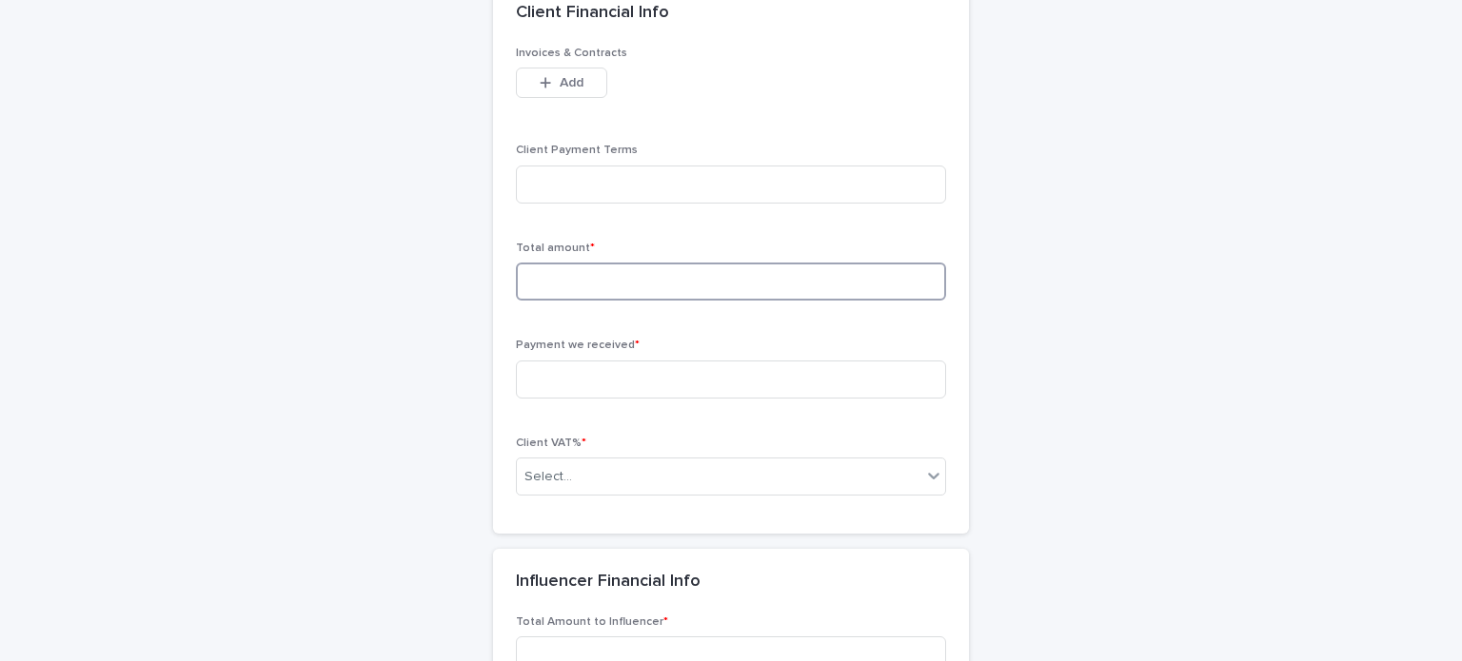
scroll to position [1334, 0]
click at [655, 385] on input at bounding box center [731, 378] width 430 height 38
type input "*"
click at [598, 270] on input at bounding box center [731, 280] width 430 height 38
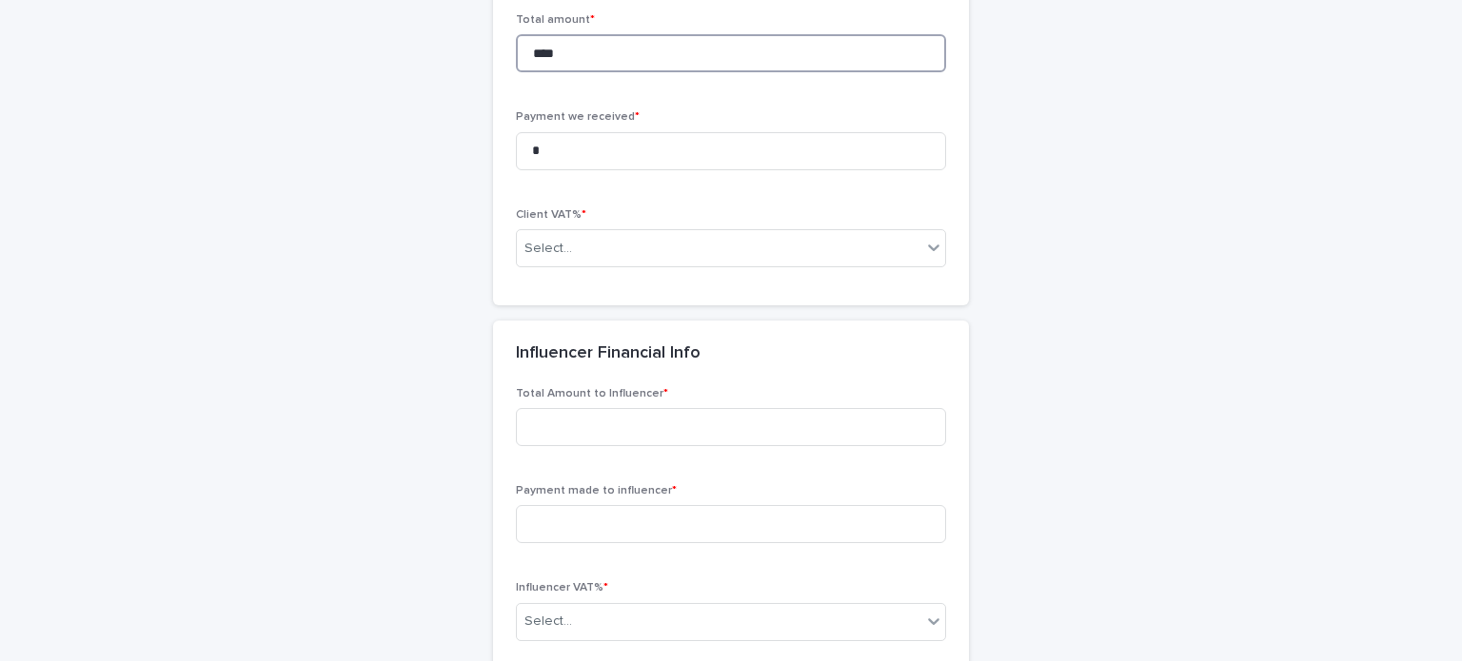
scroll to position [1563, 0]
type input "****"
click at [735, 426] on input at bounding box center [731, 425] width 430 height 38
type input "*"
type input "****"
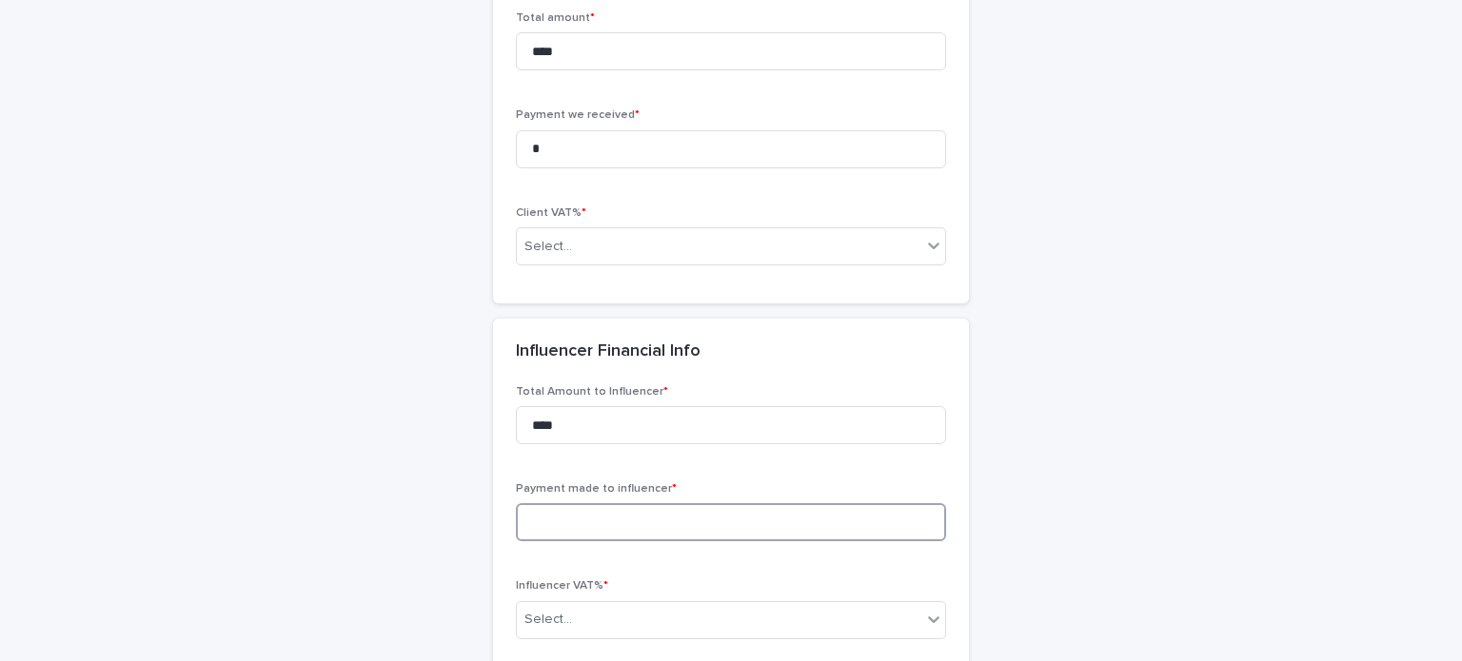
click at [754, 521] on input at bounding box center [731, 522] width 430 height 38
type input "*"
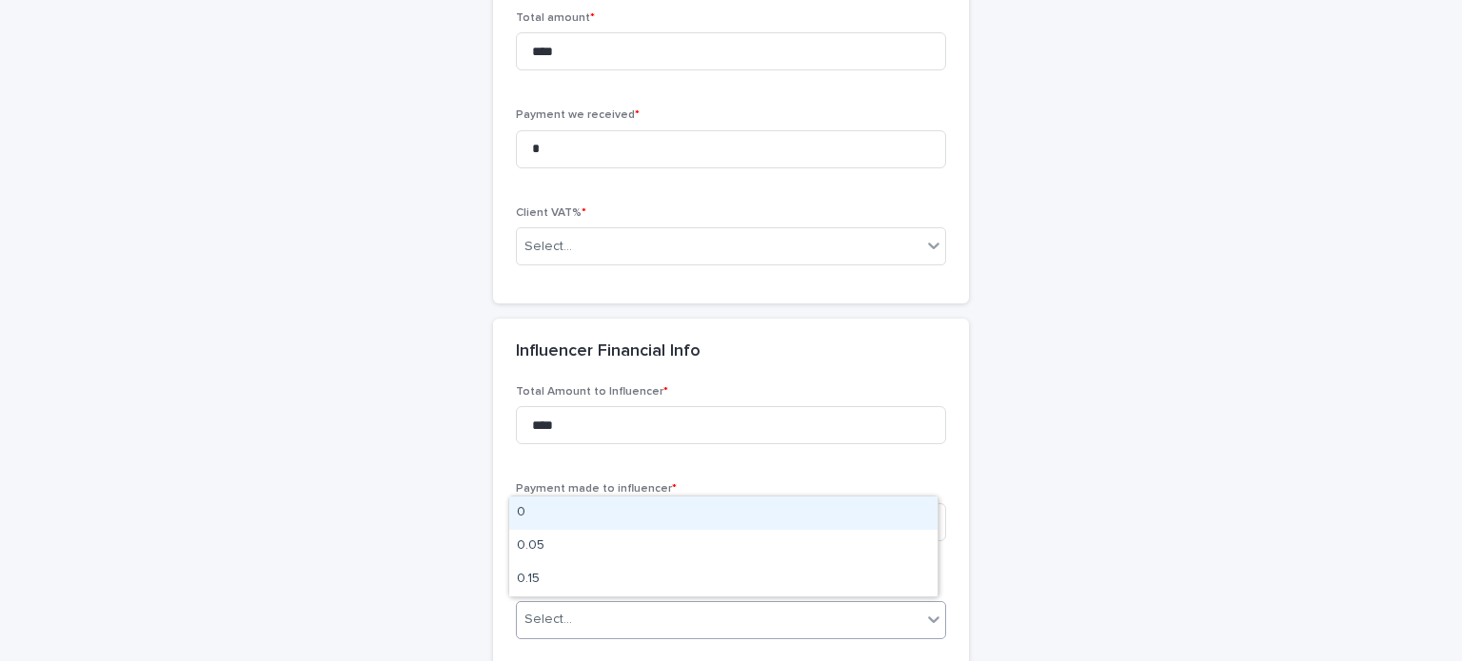
click at [799, 609] on div "Select..." at bounding box center [719, 619] width 404 height 31
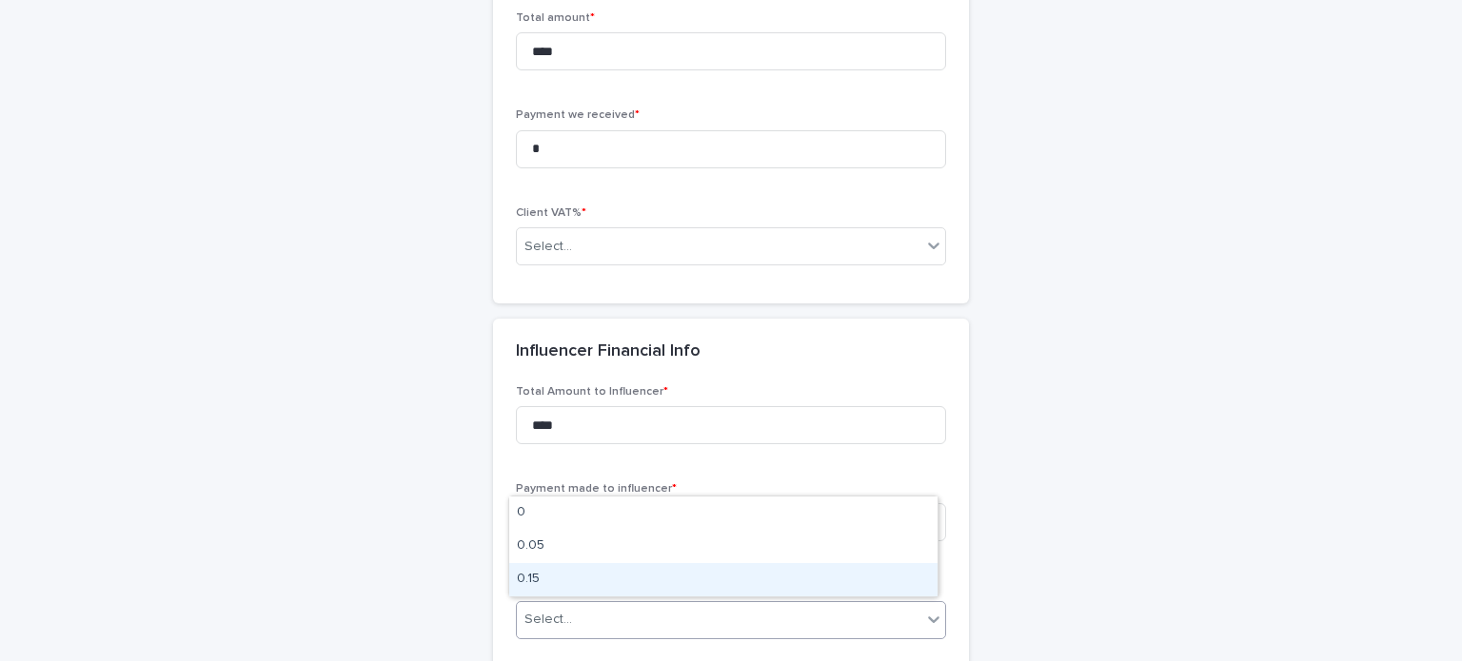
click at [613, 578] on div "0.15" at bounding box center [723, 579] width 428 height 33
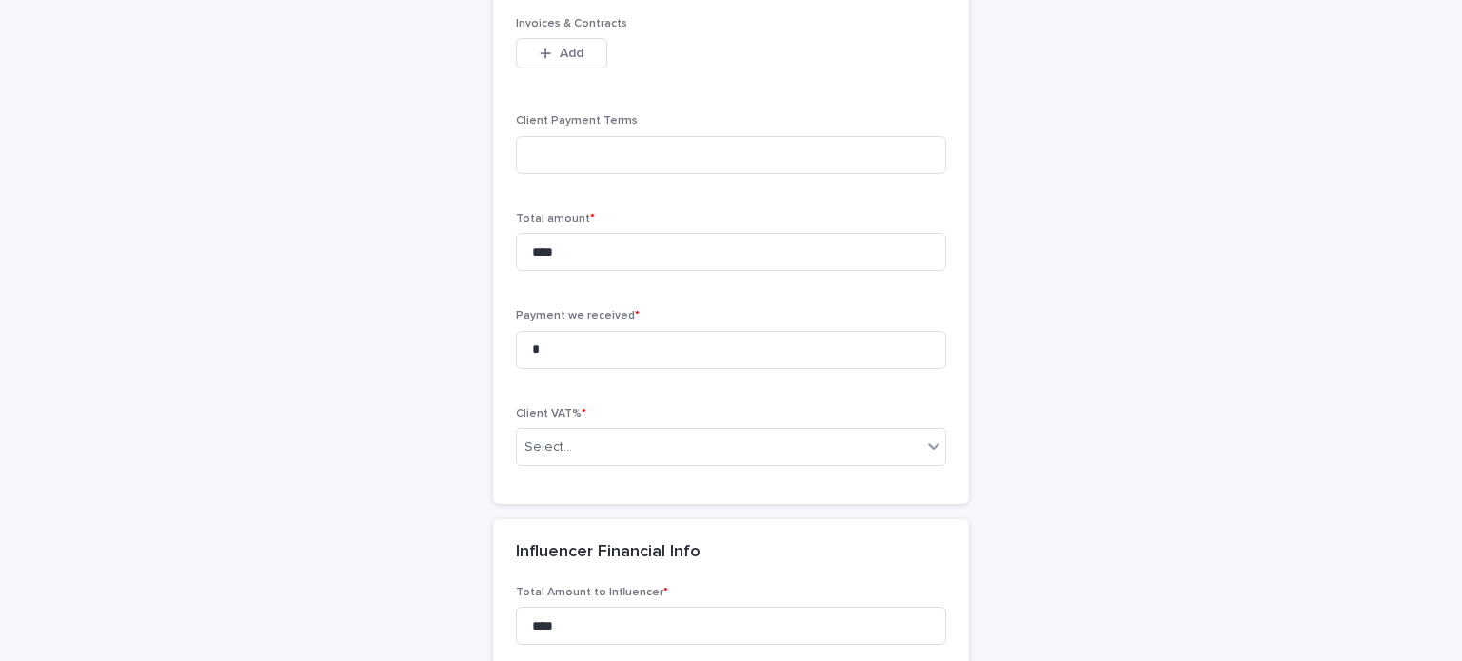
scroll to position [1353, 0]
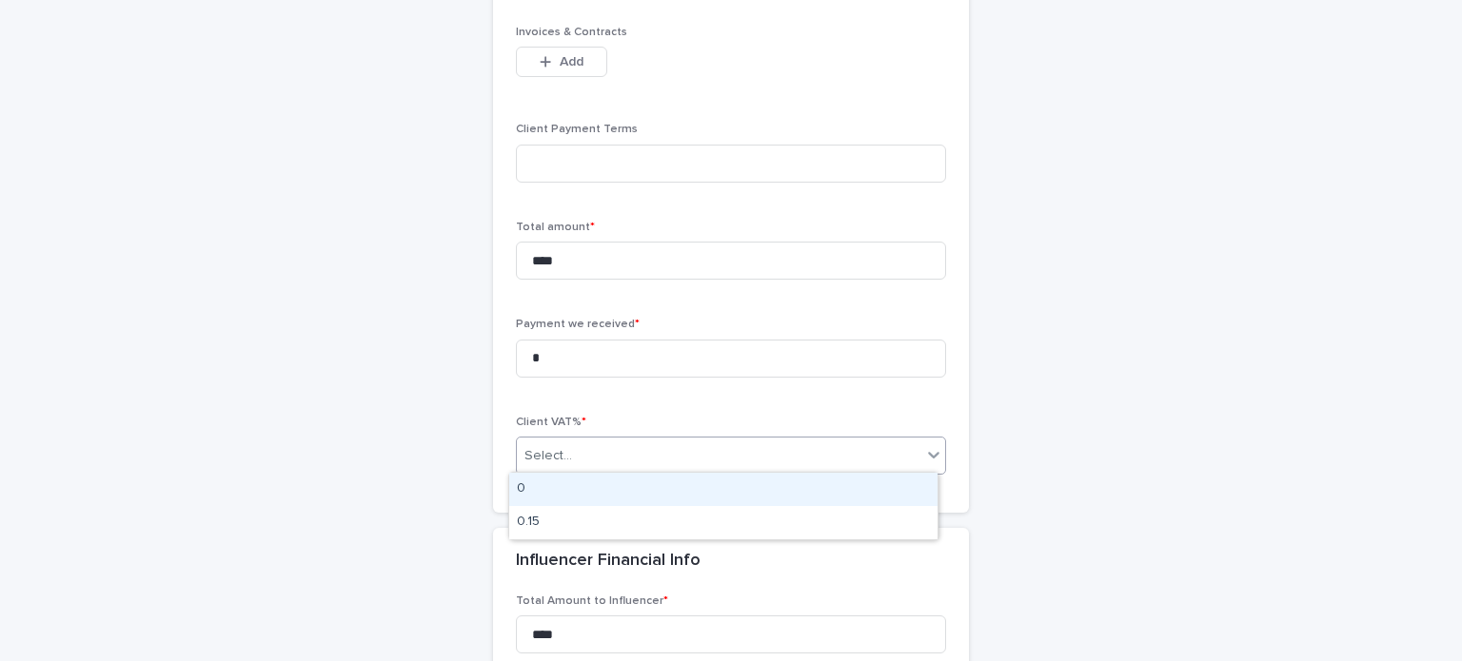
click at [895, 456] on div "Select..." at bounding box center [719, 456] width 404 height 31
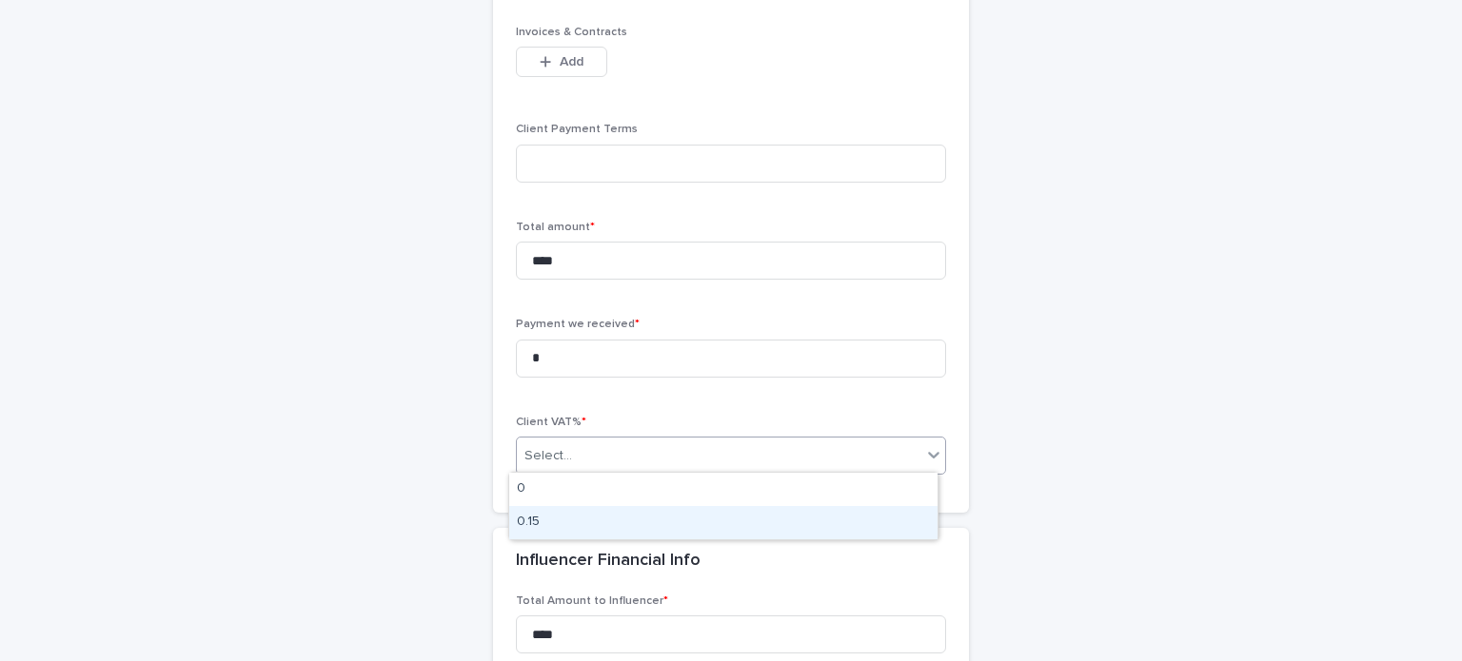
click at [766, 525] on div "0.15" at bounding box center [723, 522] width 428 height 33
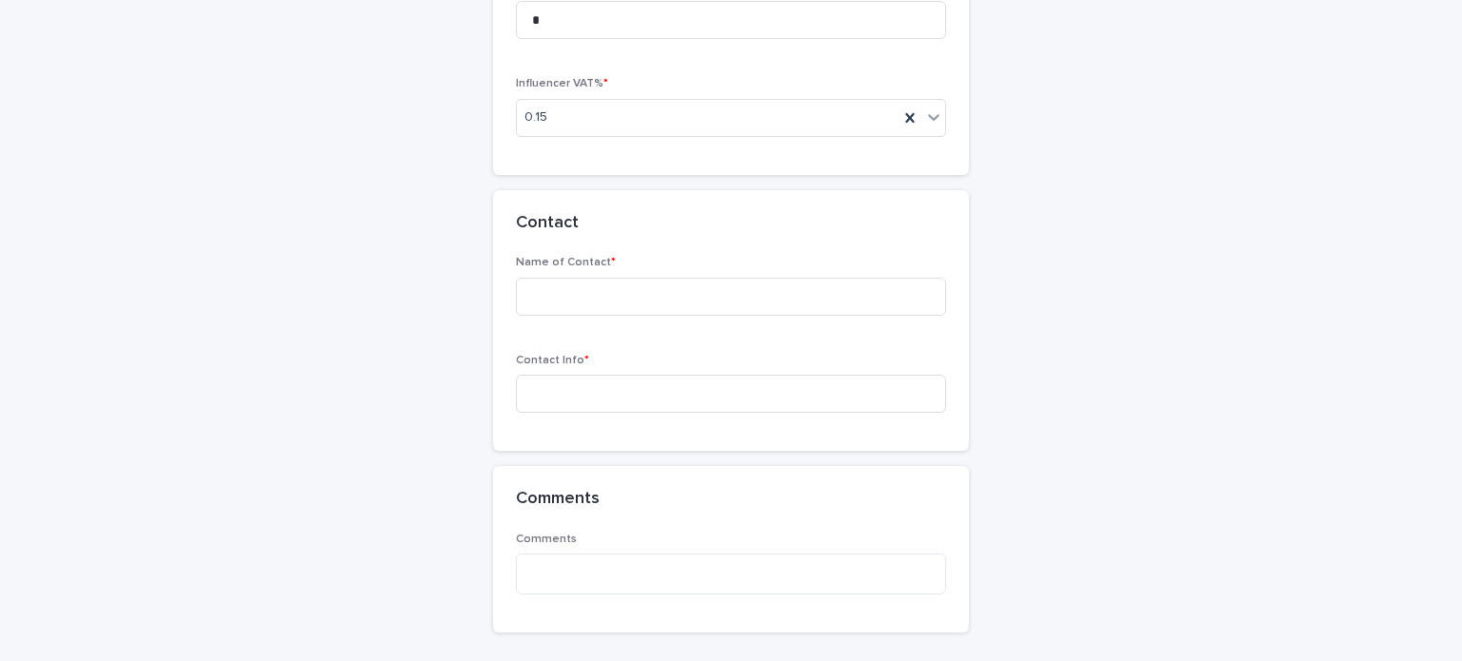
scroll to position [2295, 0]
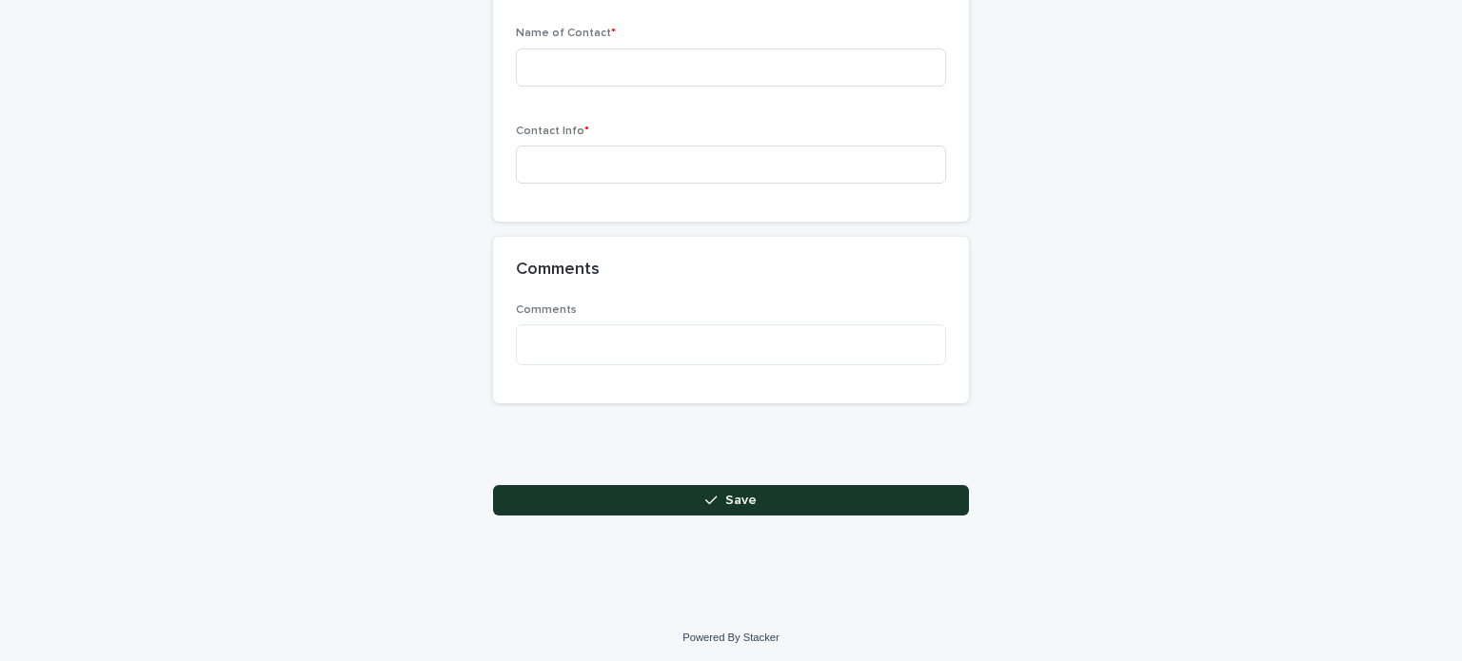
click at [904, 489] on button "Save" at bounding box center [731, 500] width 476 height 30
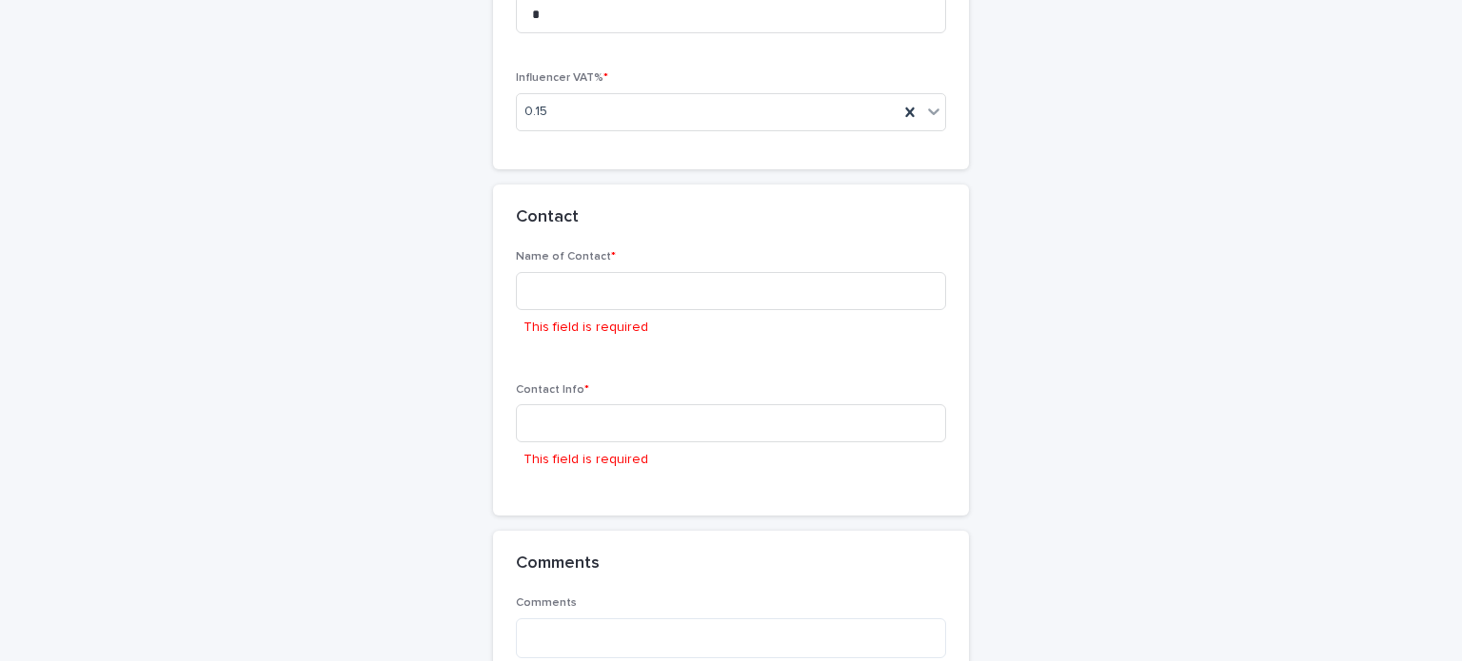
scroll to position [2054, 0]
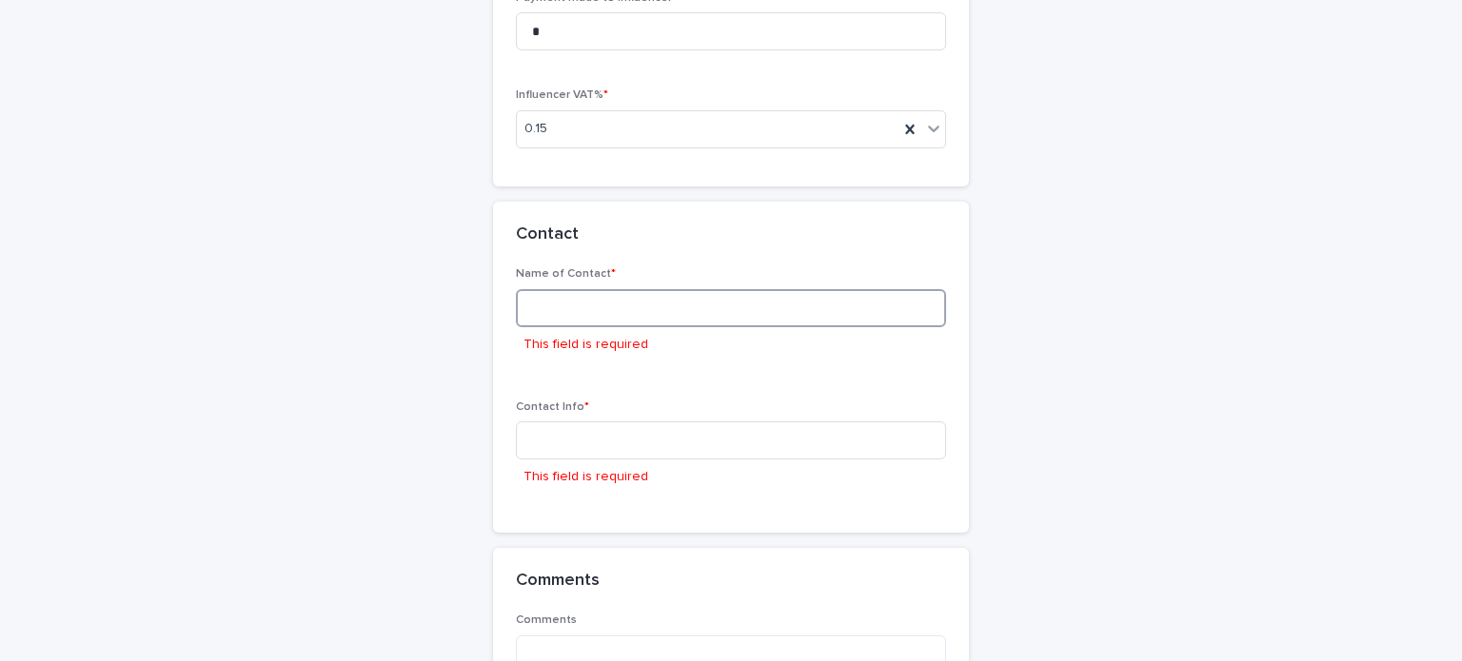
click at [666, 296] on input at bounding box center [731, 308] width 430 height 38
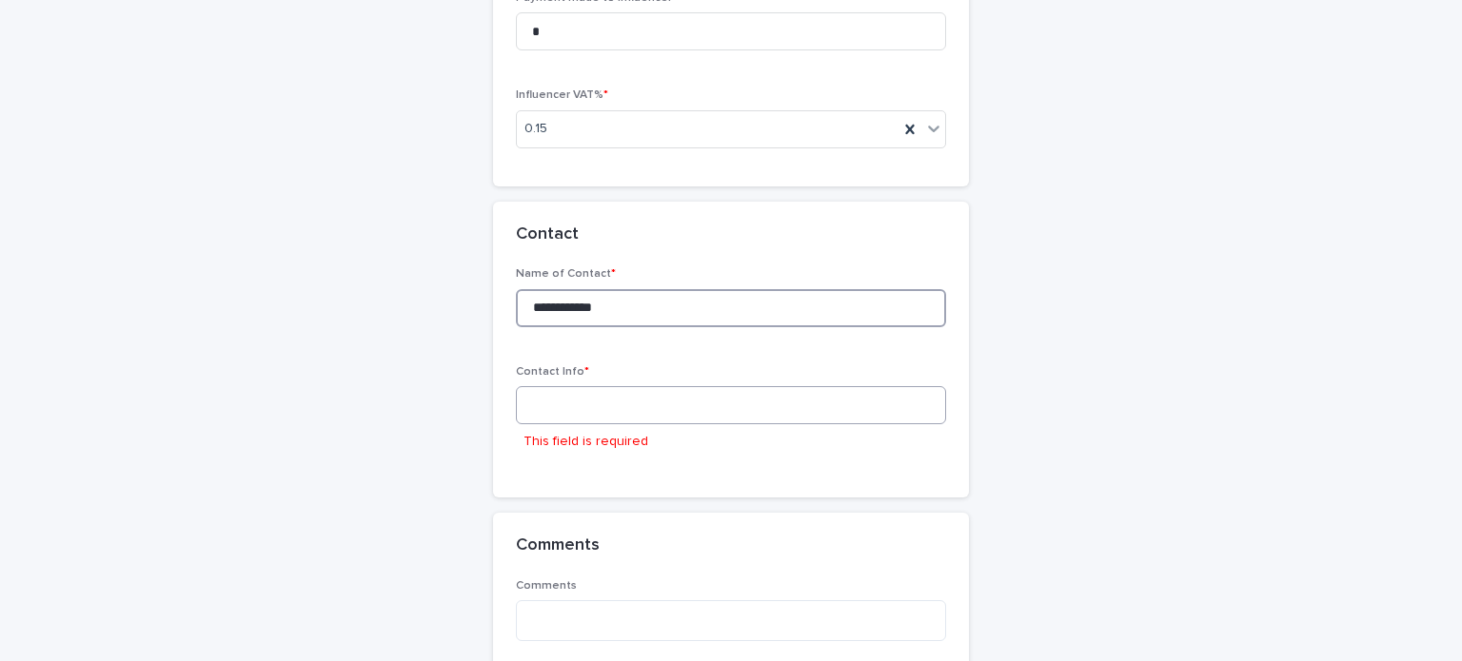
type input "**********"
click at [582, 410] on input at bounding box center [731, 405] width 430 height 38
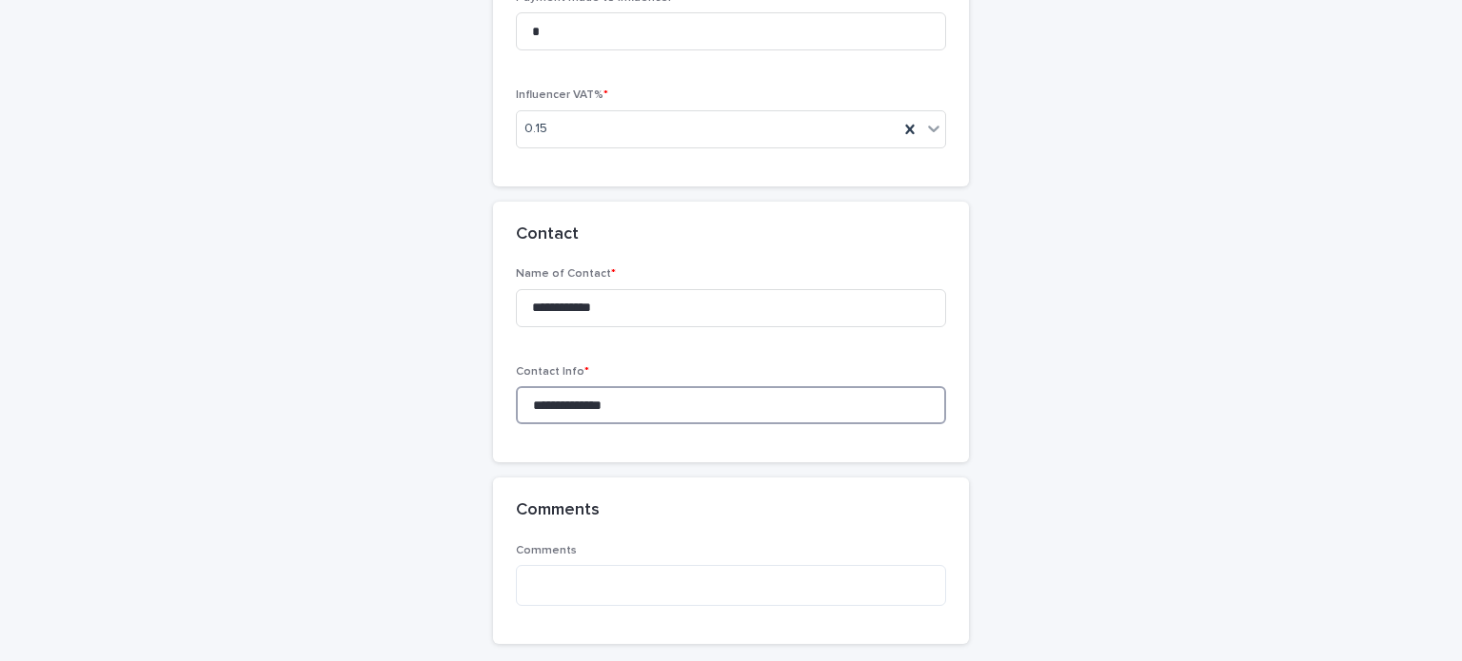
scroll to position [2295, 0]
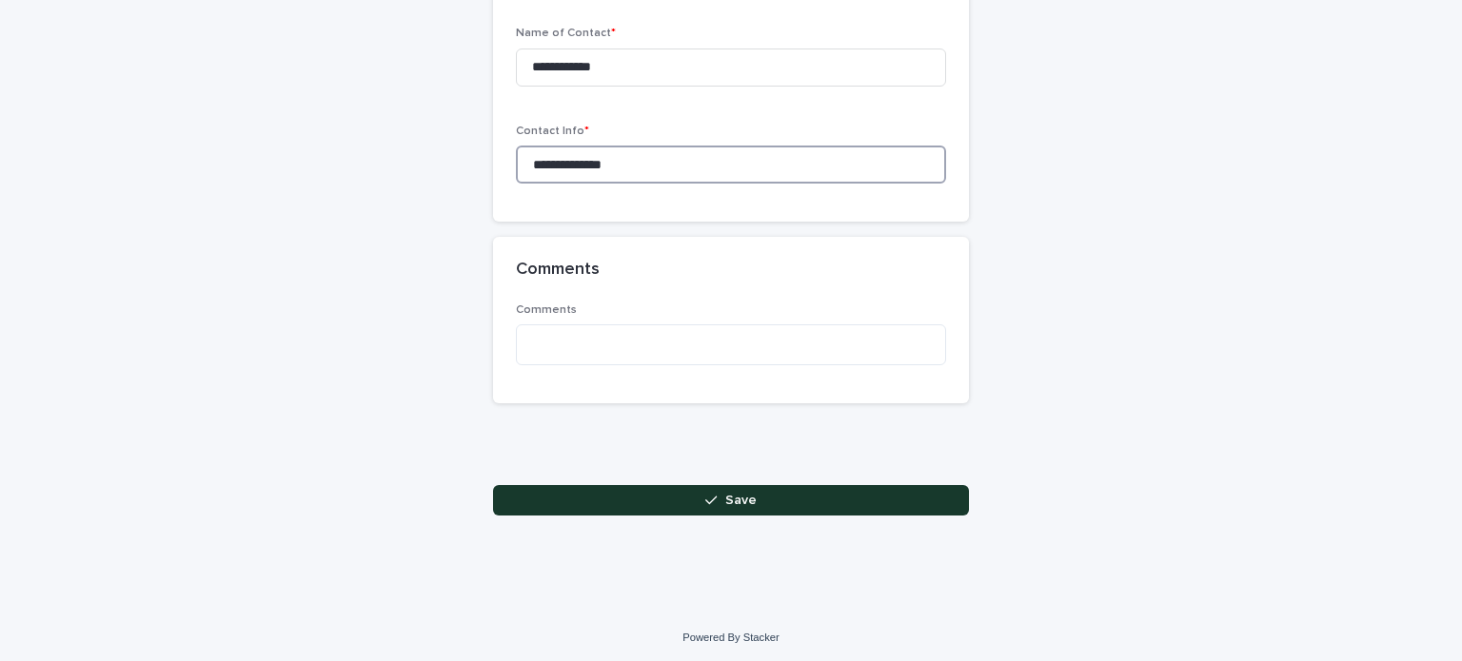
type input "**********"
click at [848, 495] on button "Save" at bounding box center [731, 500] width 476 height 30
